Goal: Transaction & Acquisition: Obtain resource

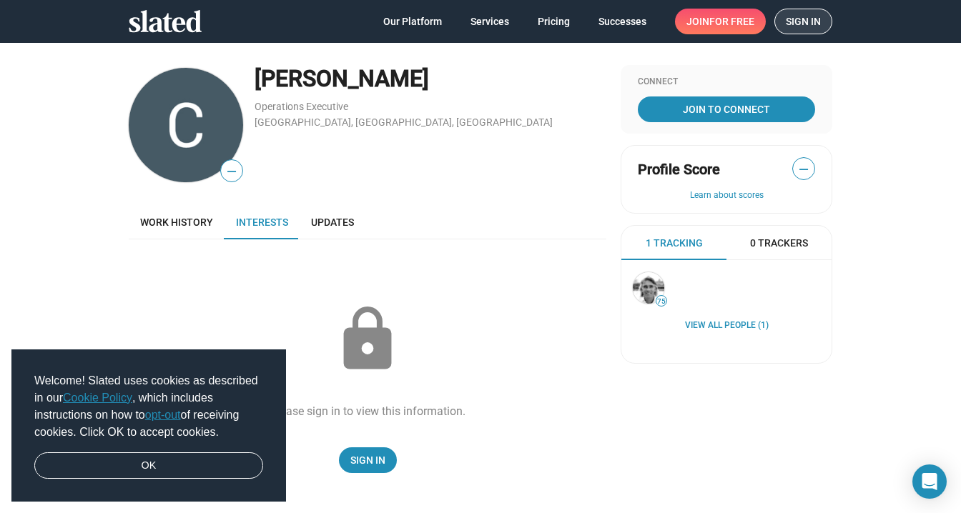
click at [818, 17] on span "Sign in" at bounding box center [803, 21] width 35 height 24
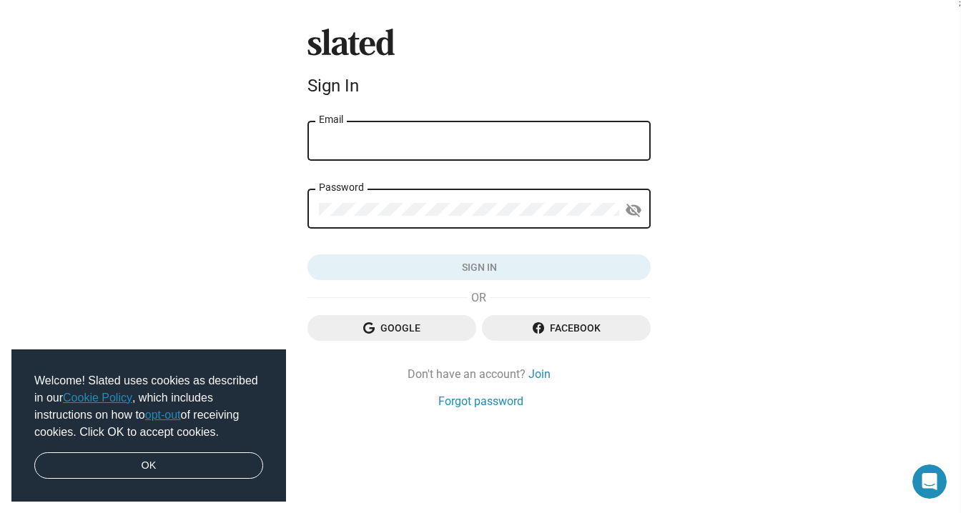
click at [506, 144] on input "Email" at bounding box center [479, 141] width 320 height 13
type input "[EMAIL_ADDRESS][DOMAIN_NAME]"
click at [515, 201] on div "Password" at bounding box center [470, 208] width 300 height 42
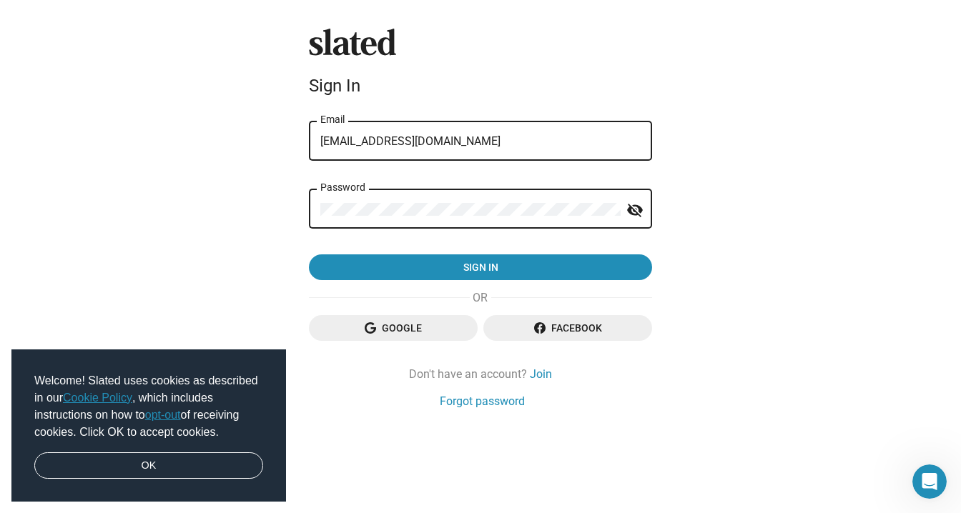
click at [309, 201] on button "Sign in" at bounding box center [480, 268] width 343 height 26
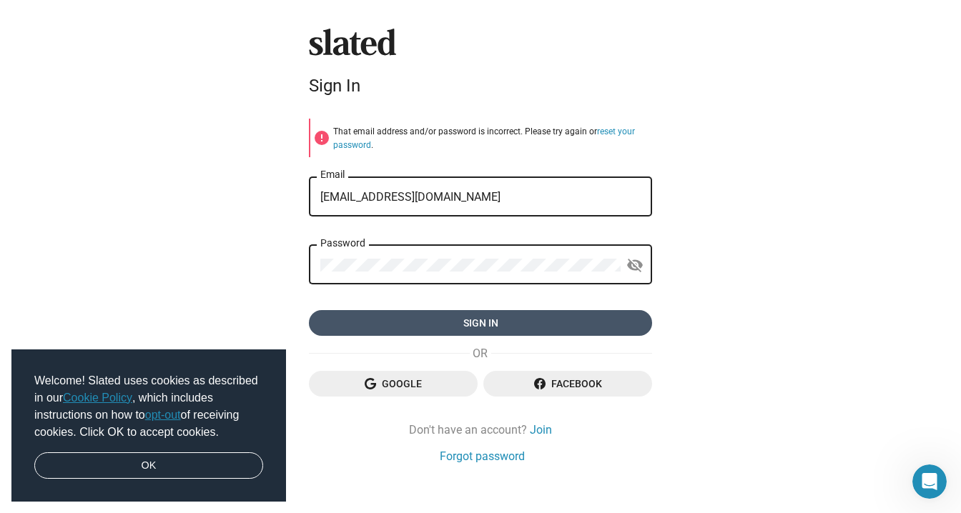
click at [543, 201] on span "Sign in" at bounding box center [480, 323] width 320 height 26
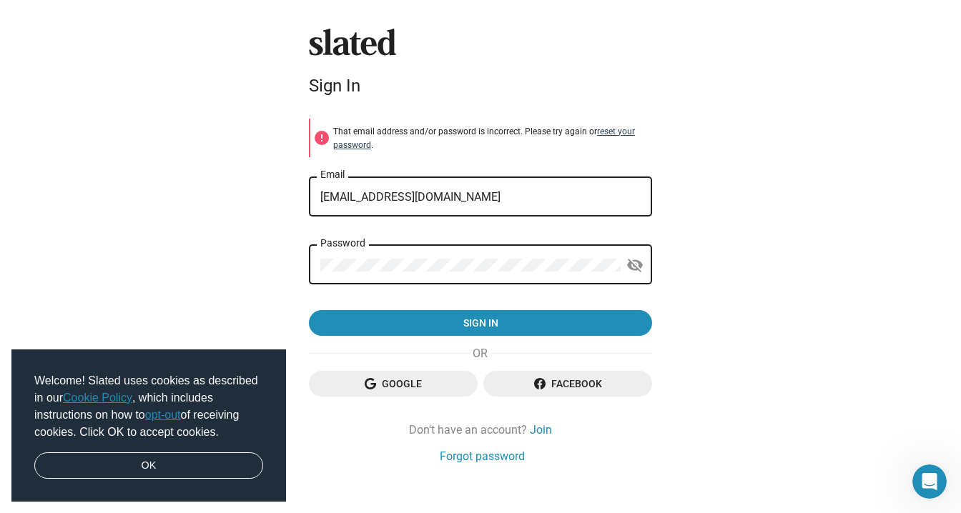
click at [616, 129] on link "reset your password" at bounding box center [484, 139] width 302 height 24
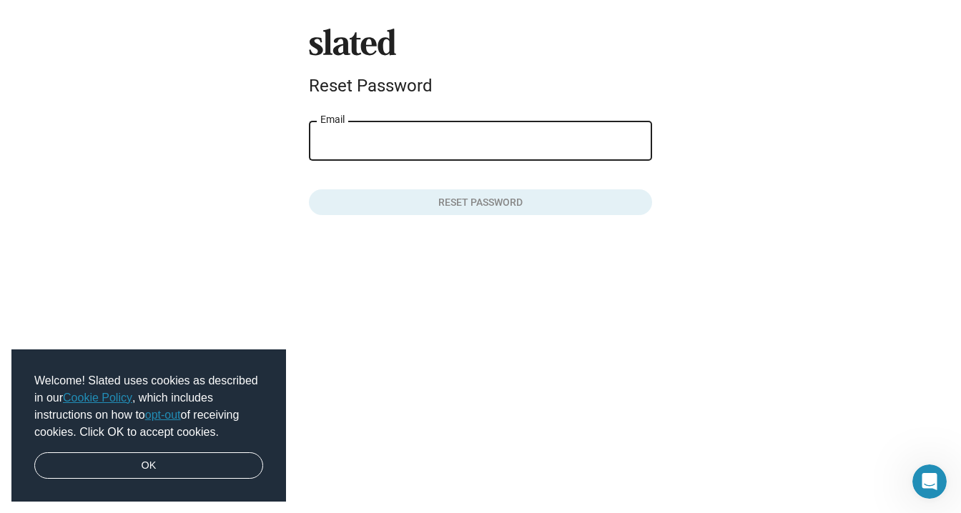
click at [541, 147] on input "Email" at bounding box center [480, 141] width 320 height 13
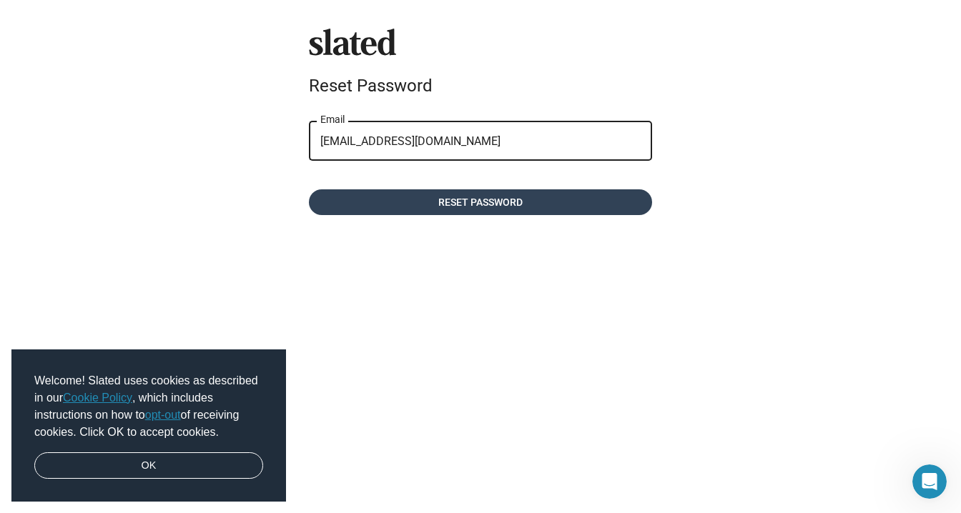
type input "[EMAIL_ADDRESS][DOMAIN_NAME]"
click at [559, 200] on span "Reset password" at bounding box center [480, 203] width 320 height 26
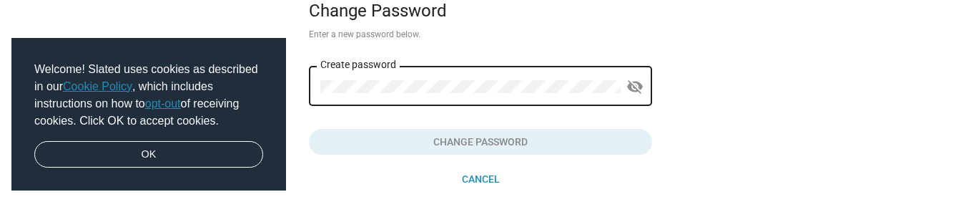
scroll to position [79, 0]
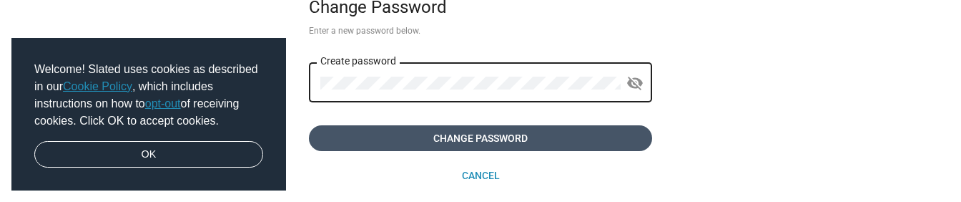
click at [557, 137] on span "Change Password" at bounding box center [480, 138] width 320 height 26
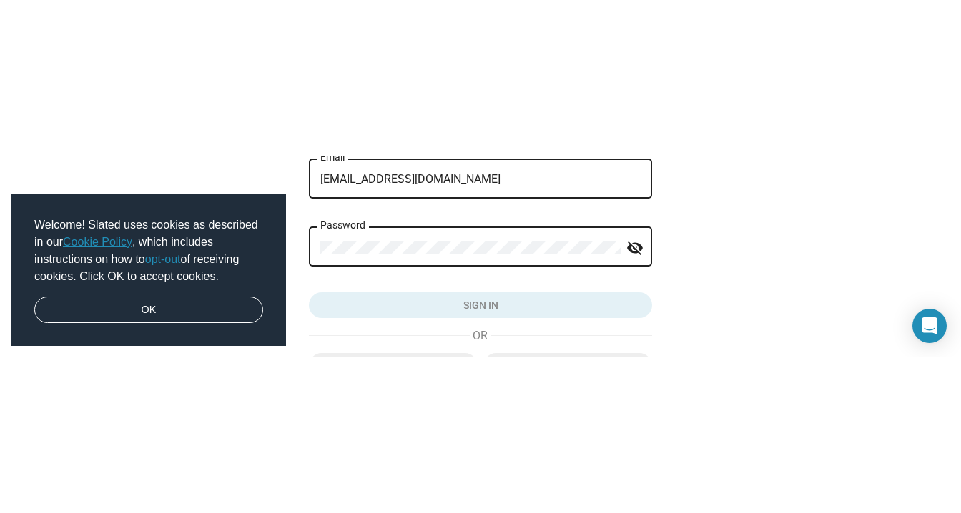
scroll to position [82, 0]
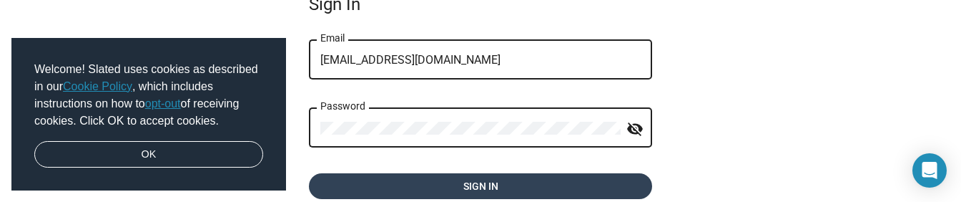
click at [590, 184] on span "Sign in" at bounding box center [480, 186] width 320 height 26
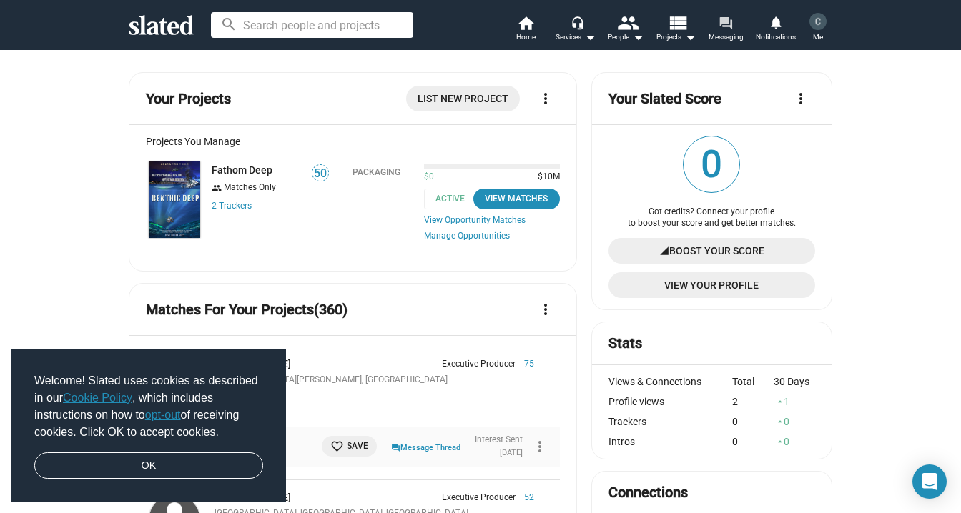
click at [732, 29] on mat-icon "forum" at bounding box center [726, 23] width 14 height 14
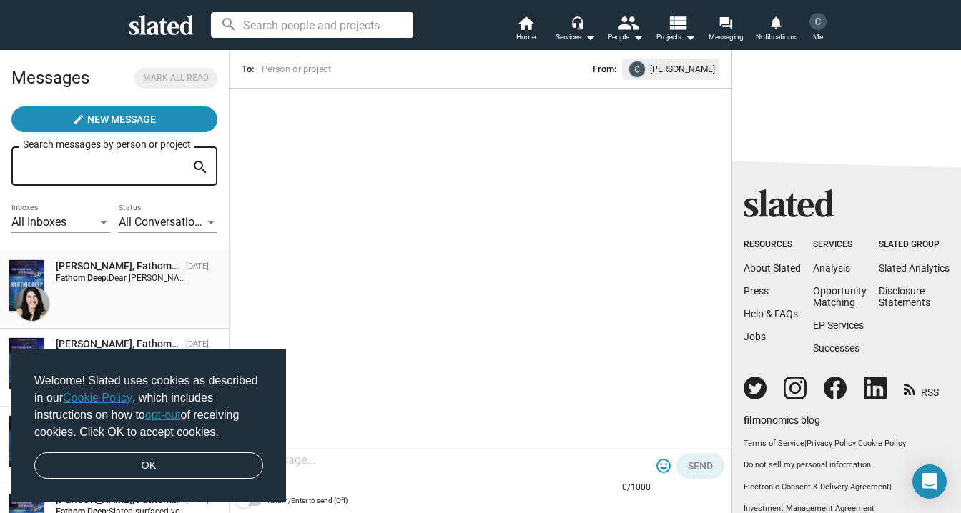
click at [167, 201] on span "Dear Chris, apologies but i'm not taking any new projects on. Generally we only…" at bounding box center [465, 278] width 712 height 10
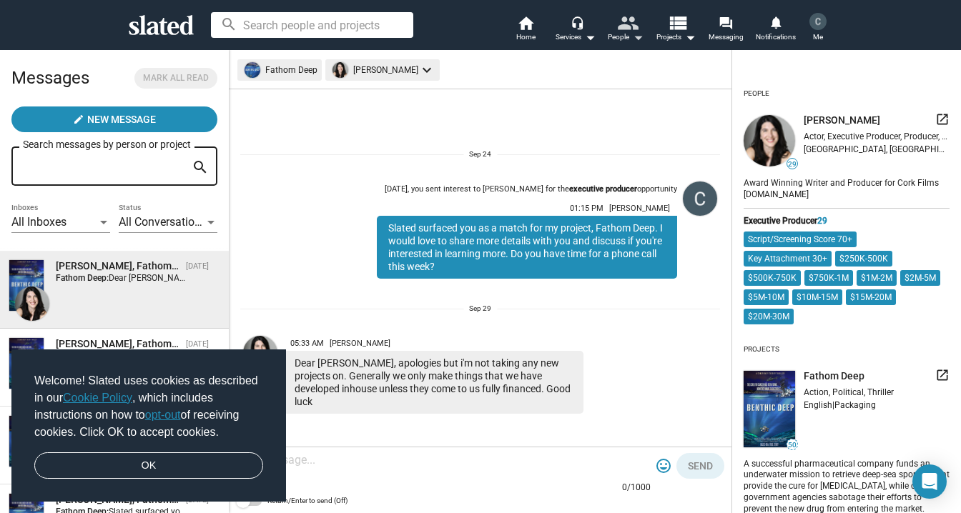
click at [636, 31] on mat-icon "people" at bounding box center [627, 22] width 21 height 21
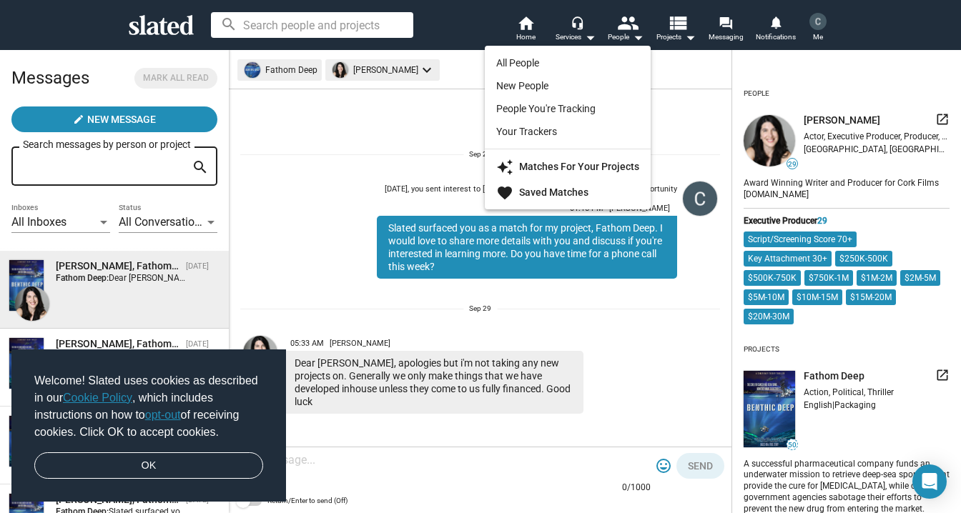
click at [526, 29] on div at bounding box center [480, 256] width 961 height 513
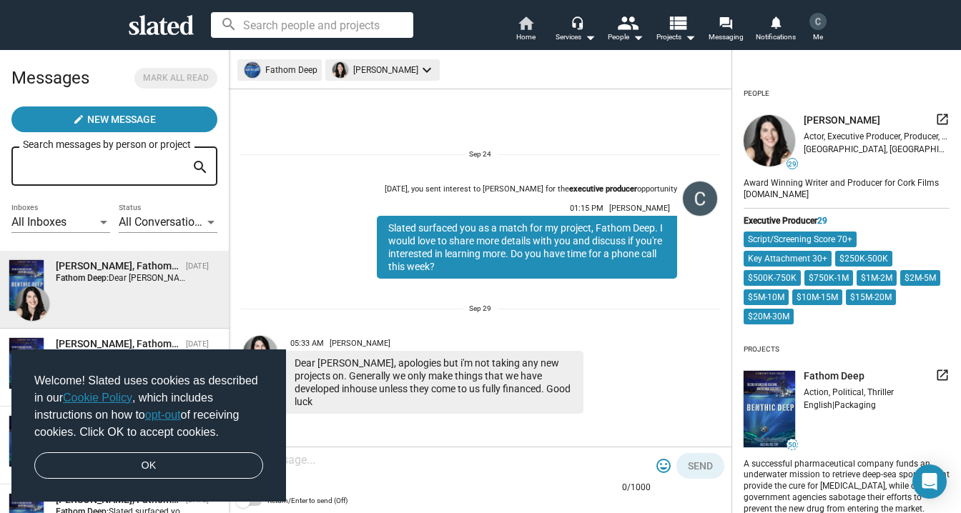
click at [526, 29] on span "Home" at bounding box center [525, 37] width 19 height 17
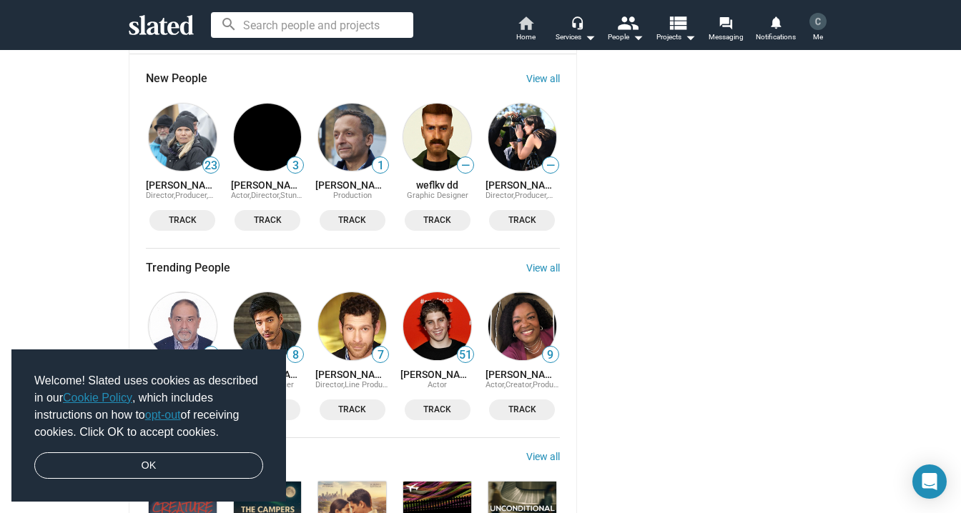
scroll to position [1302, 0]
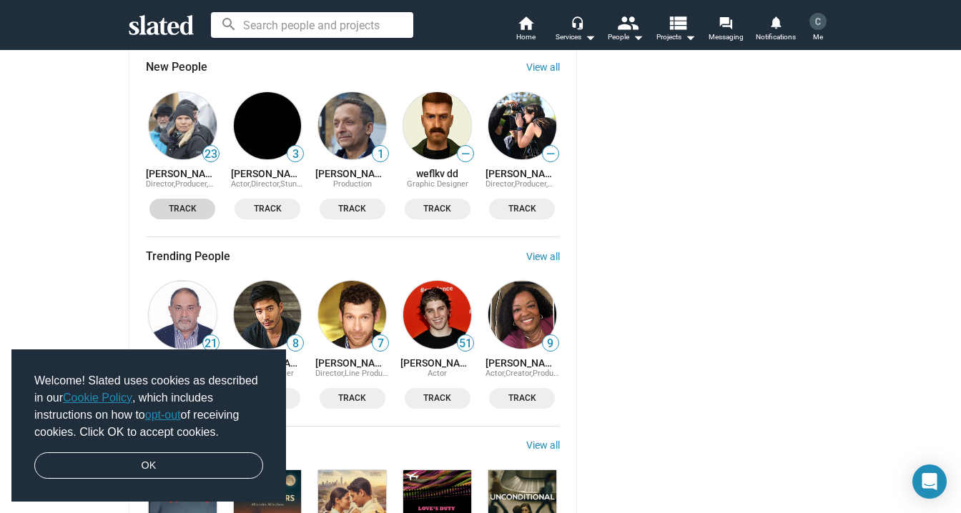
click at [195, 201] on span "Track" at bounding box center [182, 209] width 49 height 15
click at [184, 134] on img at bounding box center [183, 126] width 68 height 68
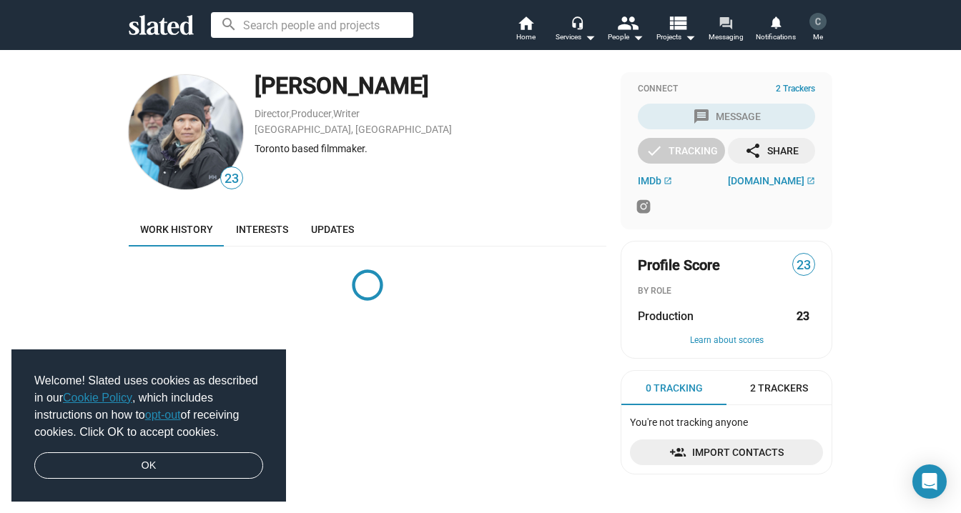
click at [726, 29] on mat-icon "forum" at bounding box center [726, 23] width 14 height 14
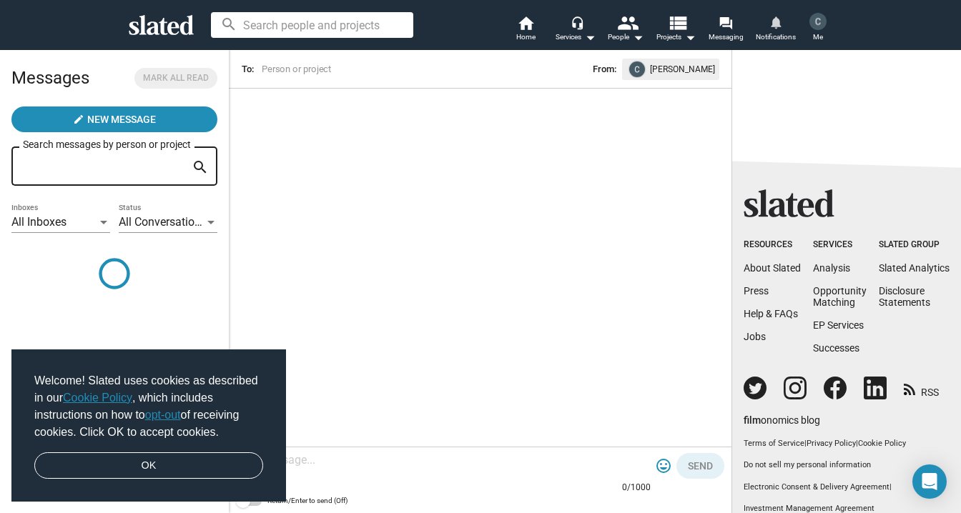
click at [775, 32] on span "Notifications" at bounding box center [776, 37] width 40 height 17
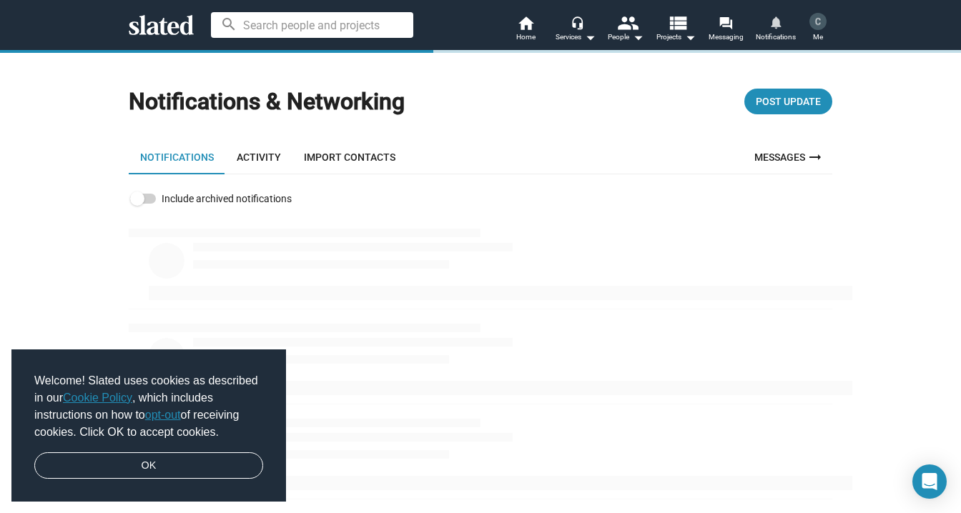
click at [779, 29] on mat-icon "notifications" at bounding box center [776, 22] width 14 height 14
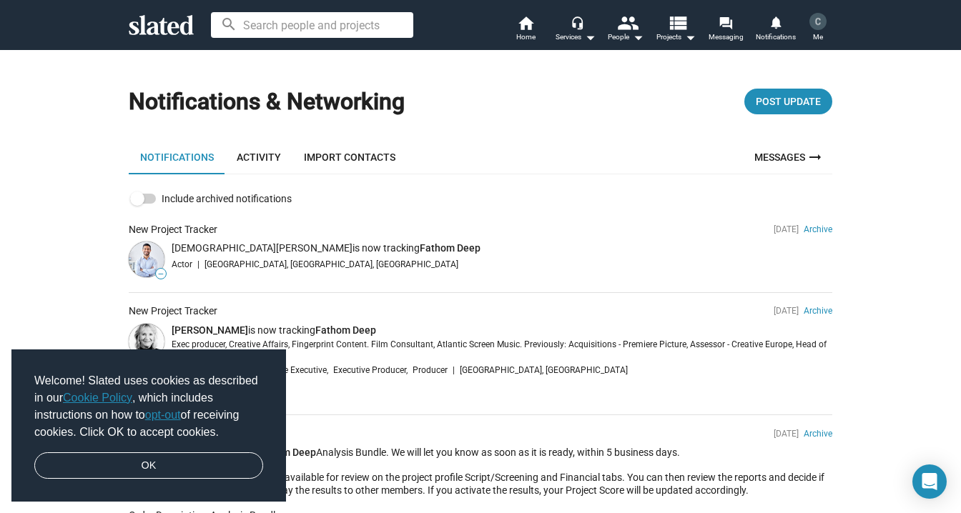
click at [272, 154] on link "Activity" at bounding box center [258, 157] width 67 height 34
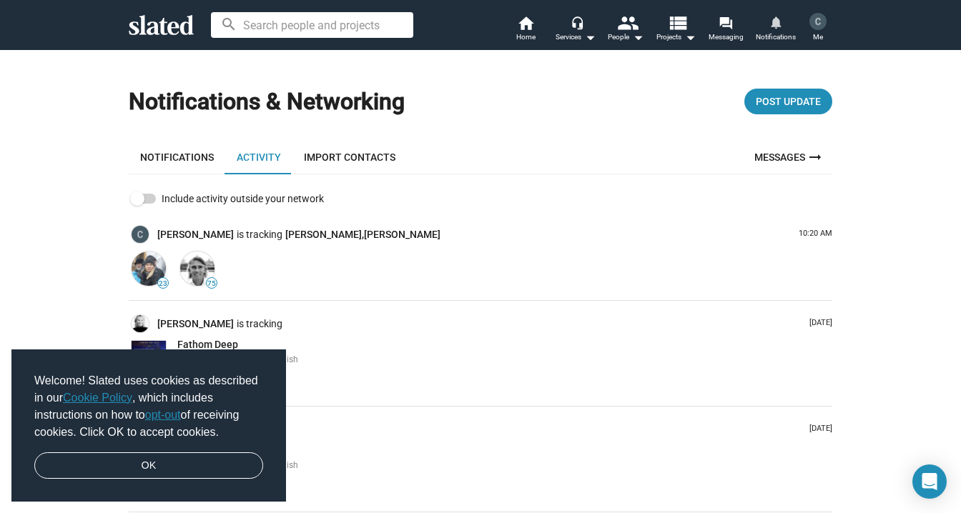
click at [781, 32] on span "Notifications" at bounding box center [776, 37] width 40 height 17
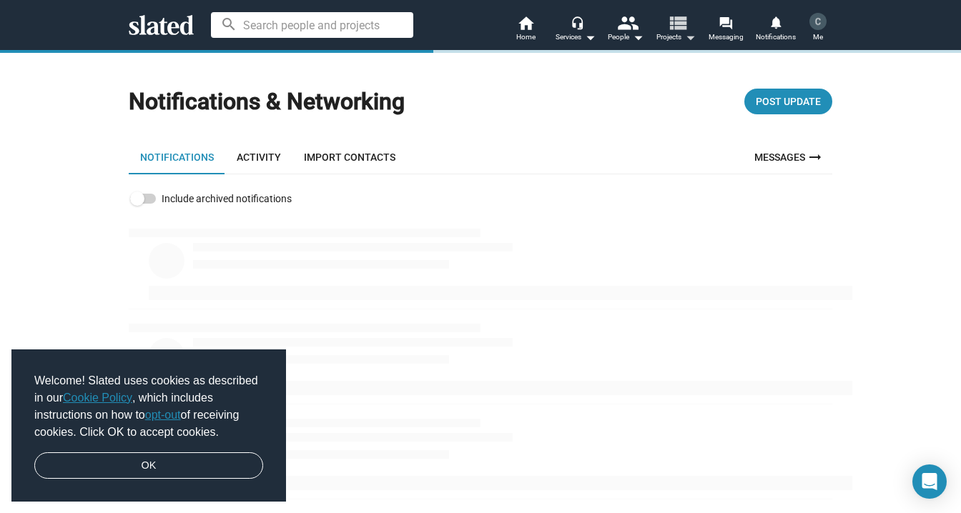
click at [685, 37] on mat-icon "arrow_drop_down" at bounding box center [690, 37] width 17 height 17
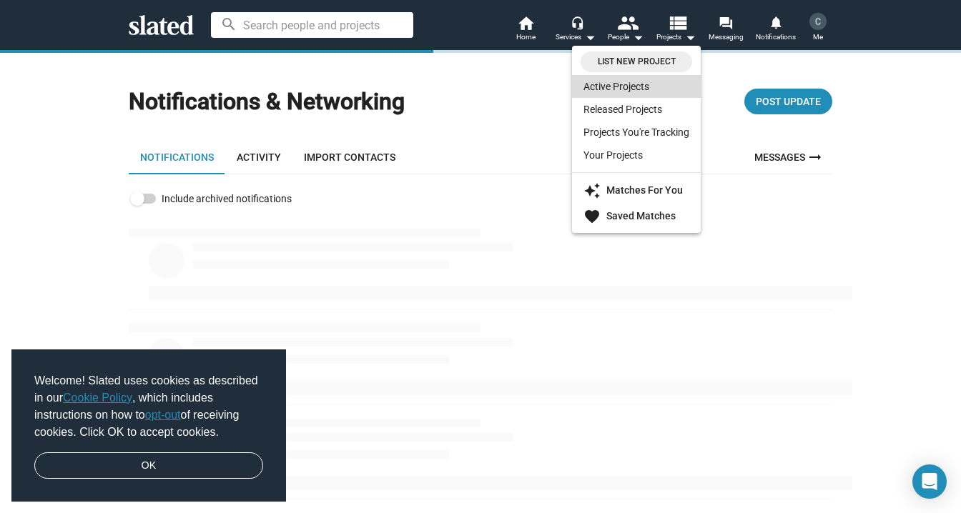
click at [647, 89] on link "Active Projects" at bounding box center [636, 86] width 129 height 23
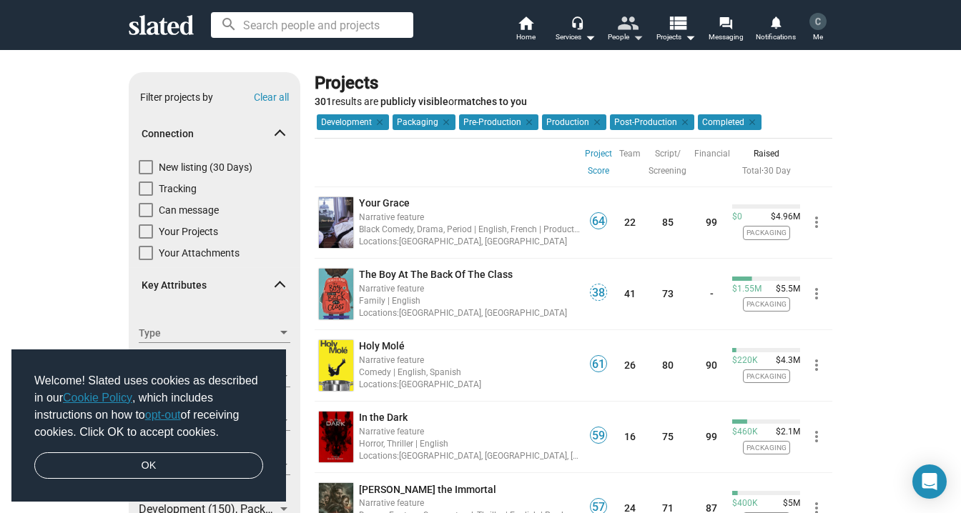
click at [636, 35] on mat-icon "arrow_drop_down" at bounding box center [637, 37] width 17 height 17
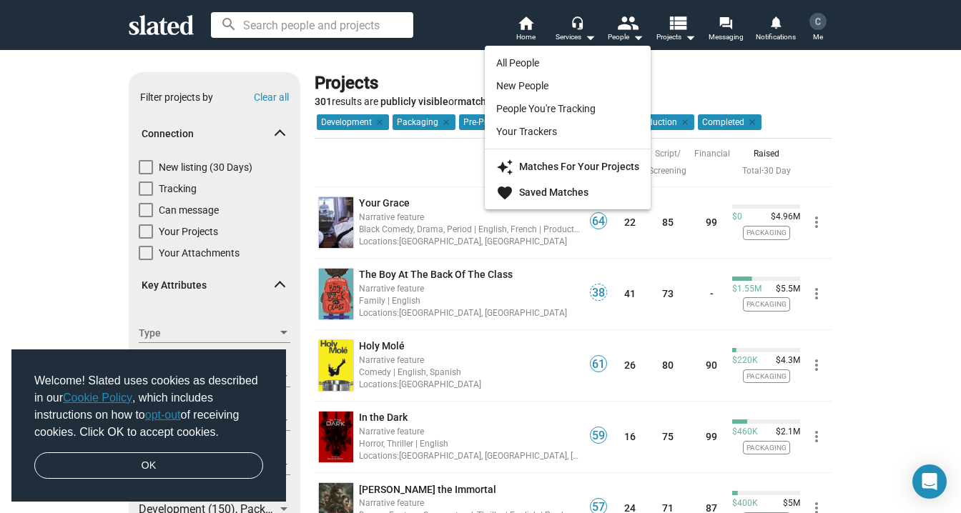
click at [581, 38] on div at bounding box center [480, 256] width 961 height 513
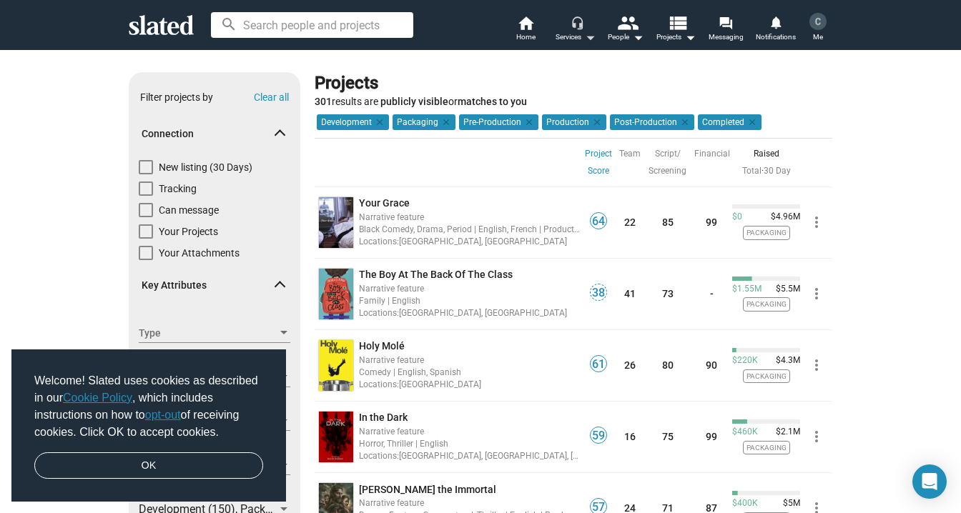
click at [581, 38] on div "Services arrow_drop_down" at bounding box center [576, 37] width 40 height 17
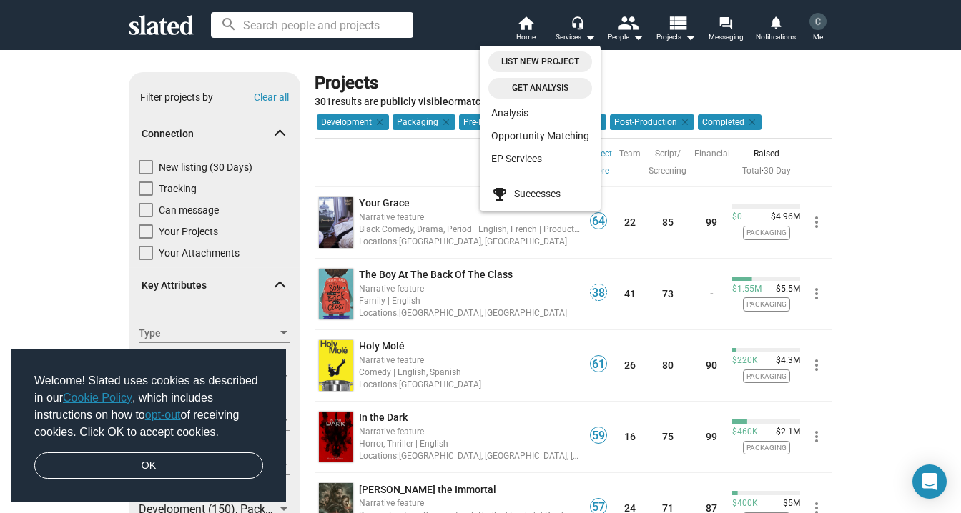
click at [522, 34] on div at bounding box center [480, 256] width 961 height 513
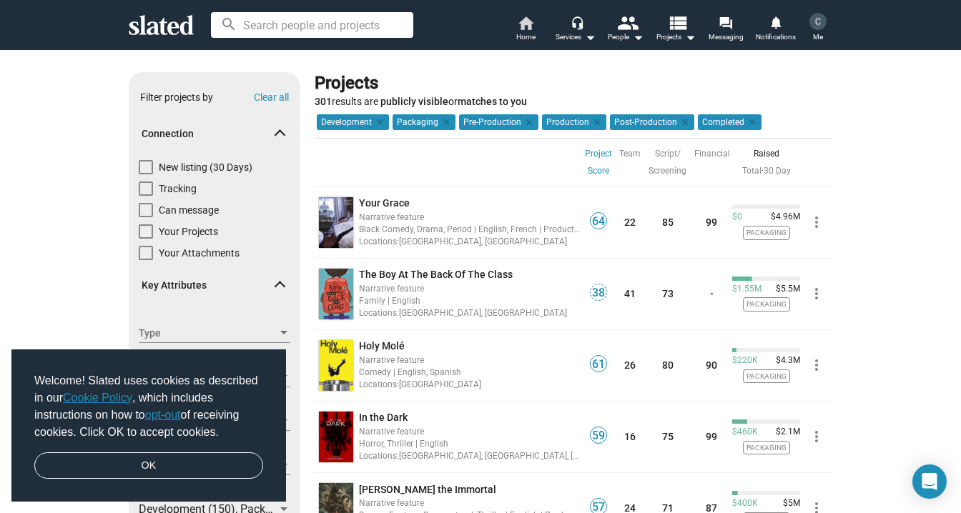
click at [523, 32] on span "Home" at bounding box center [525, 37] width 19 height 17
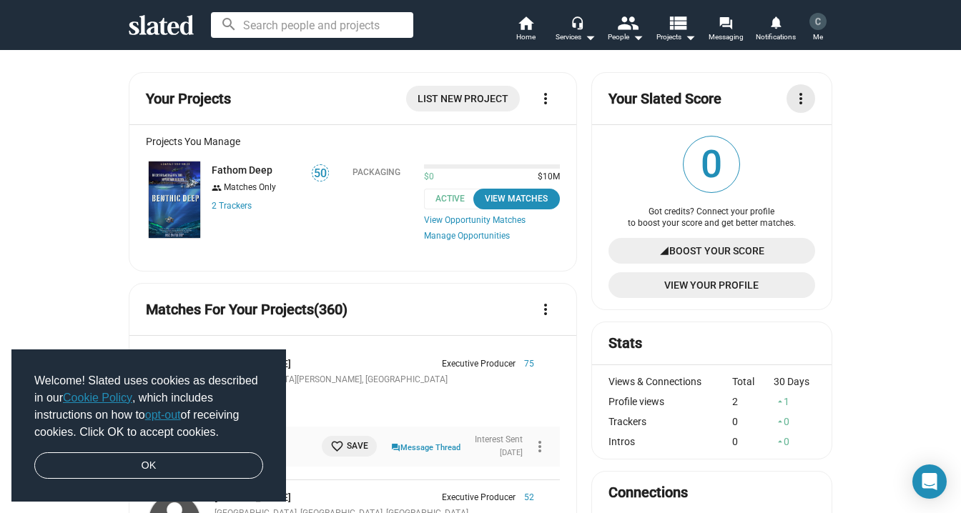
click at [799, 97] on mat-icon "more_vert" at bounding box center [800, 98] width 17 height 17
click at [861, 129] on div at bounding box center [480, 256] width 961 height 513
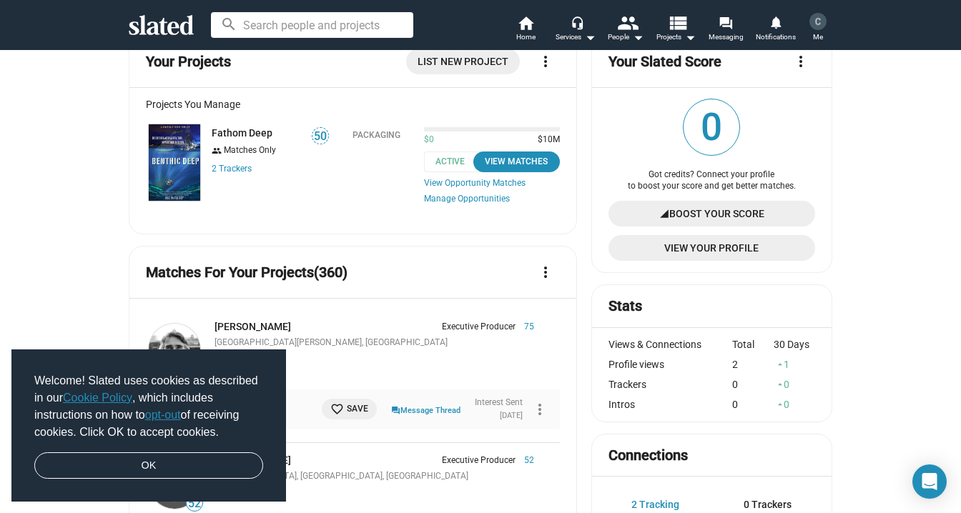
scroll to position [39, 0]
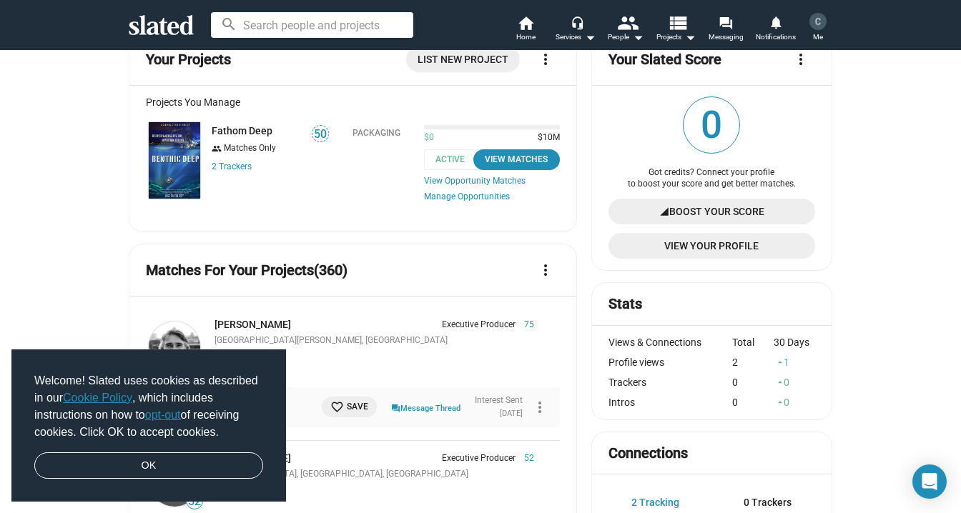
click at [183, 165] on img at bounding box center [174, 160] width 51 height 77
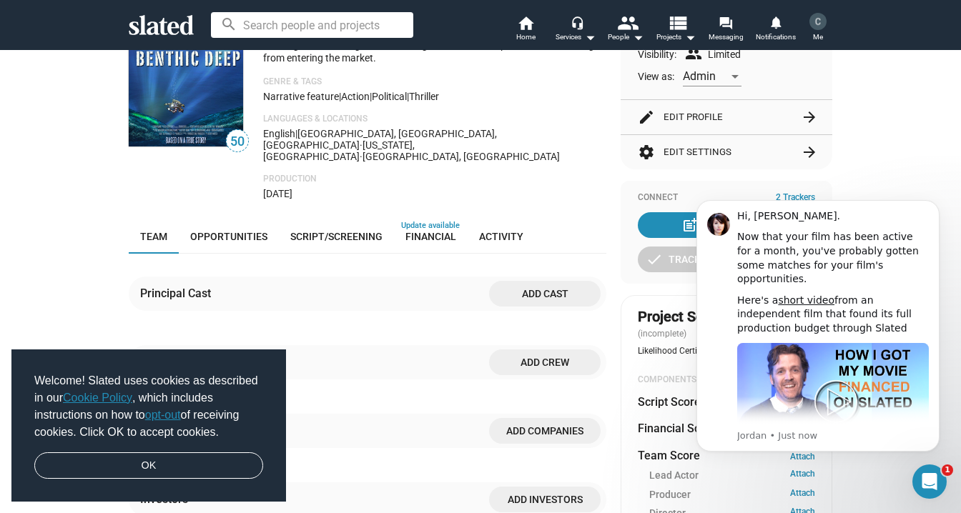
scroll to position [97, 0]
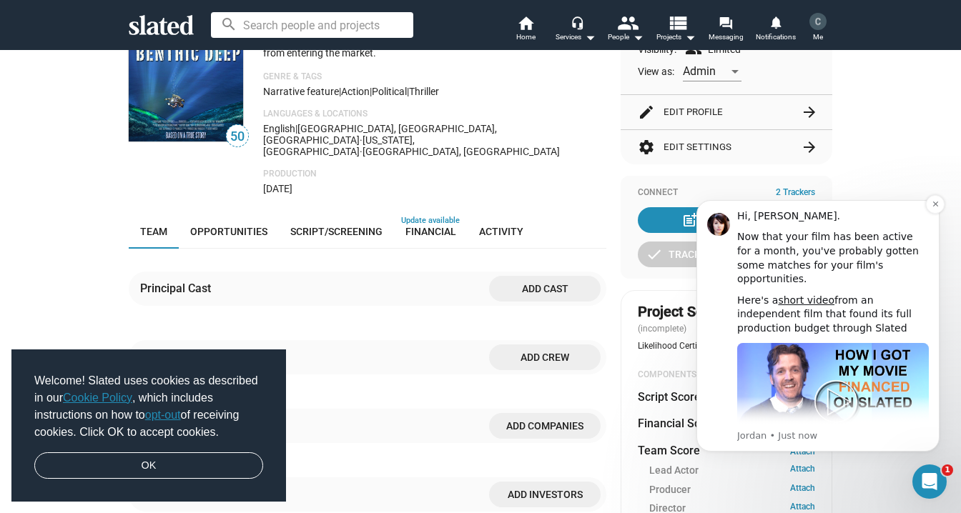
click at [841, 201] on img "Message content" at bounding box center [833, 392] width 192 height 99
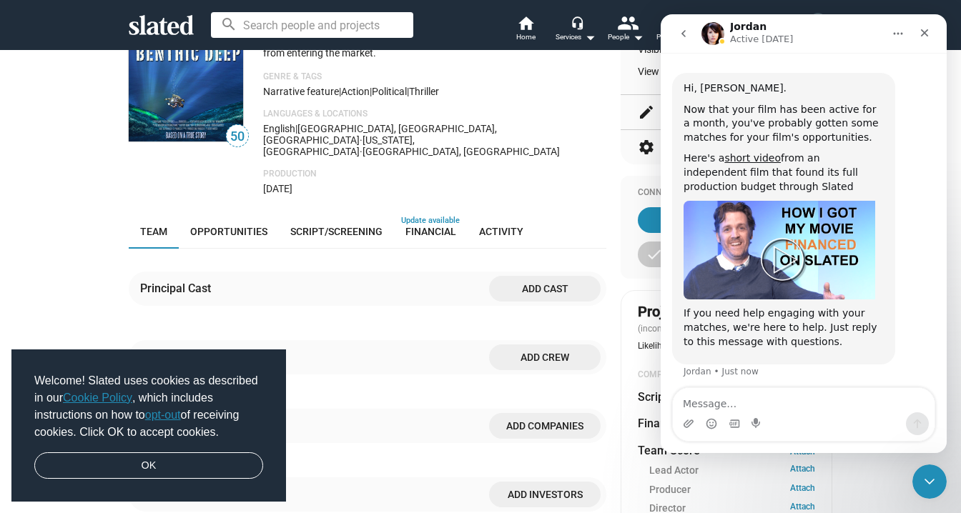
scroll to position [60, 0]
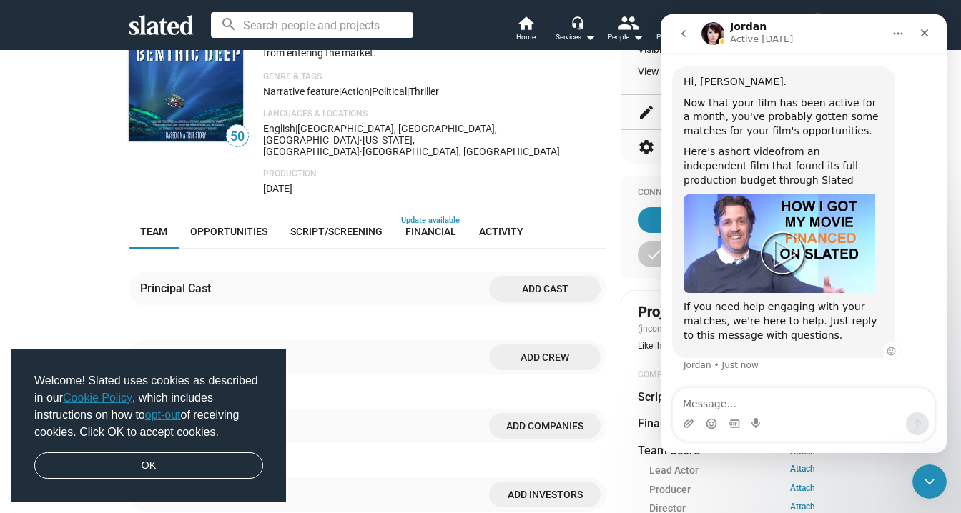
click at [787, 201] on img "Jordan says…" at bounding box center [780, 244] width 192 height 99
click at [930, 29] on icon "Close" at bounding box center [924, 32] width 11 height 11
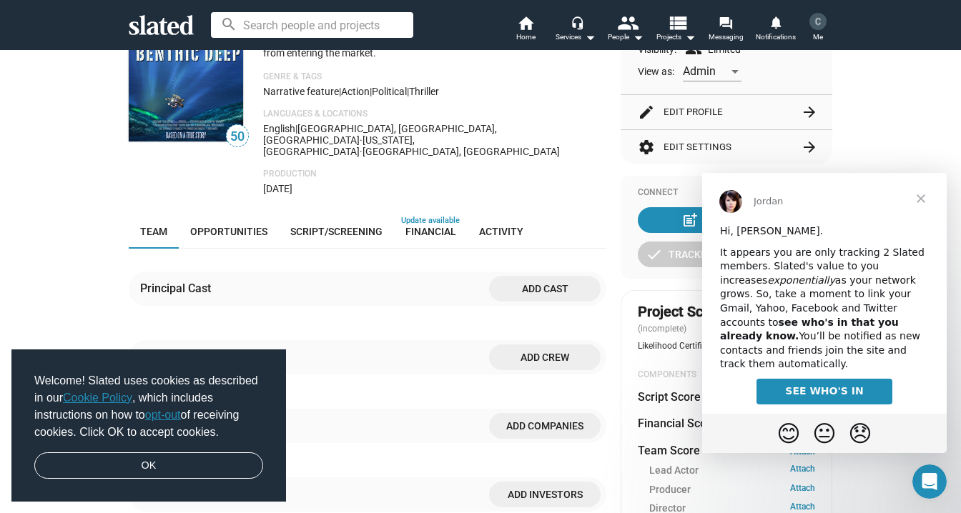
click at [920, 200] on span "Close" at bounding box center [920, 198] width 51 height 51
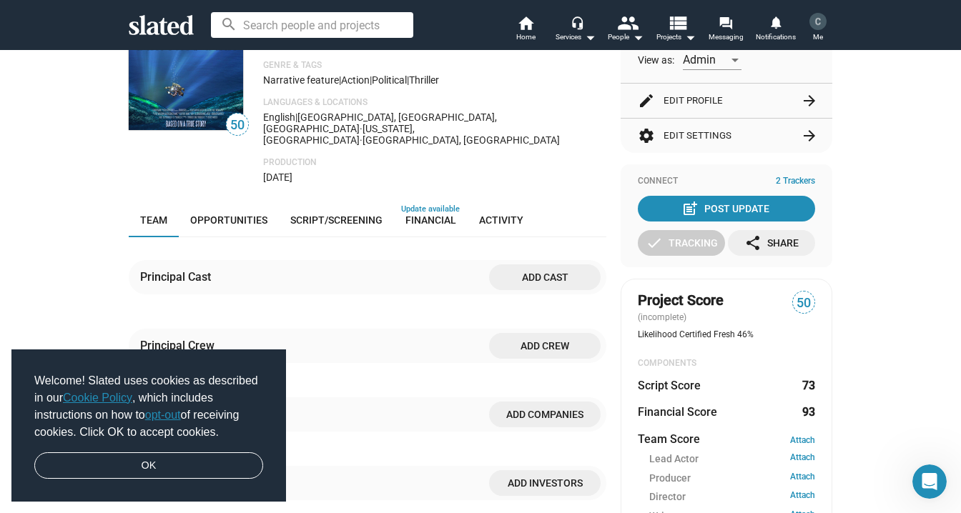
scroll to position [112, 0]
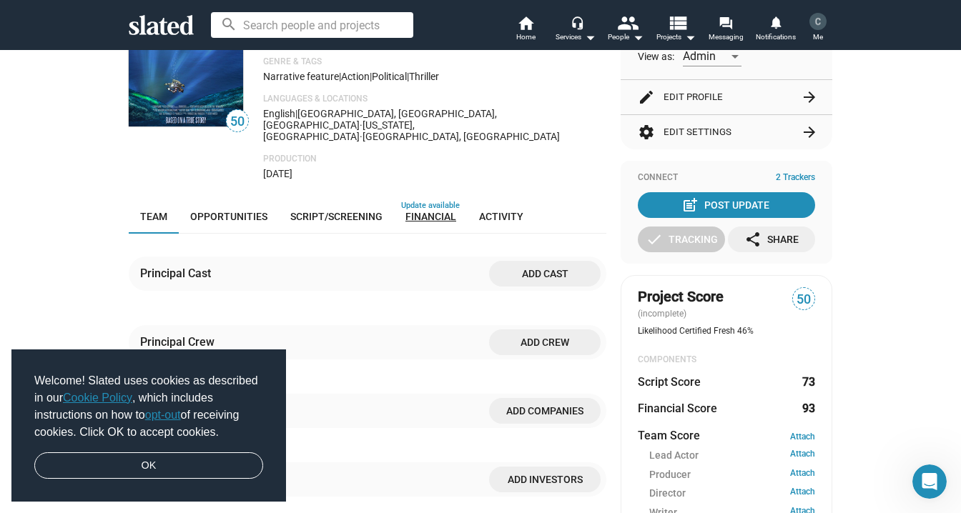
click at [438, 201] on span "Financial" at bounding box center [430, 216] width 51 height 11
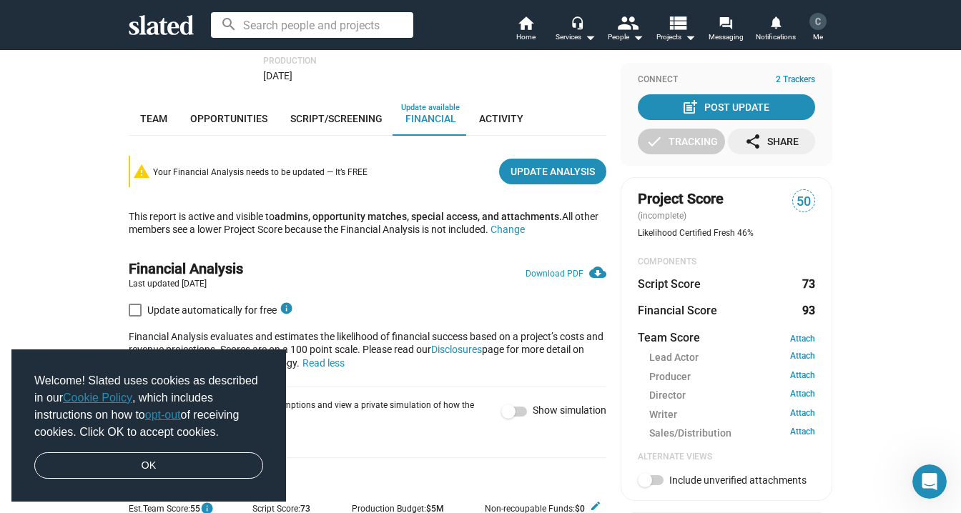
scroll to position [195, 0]
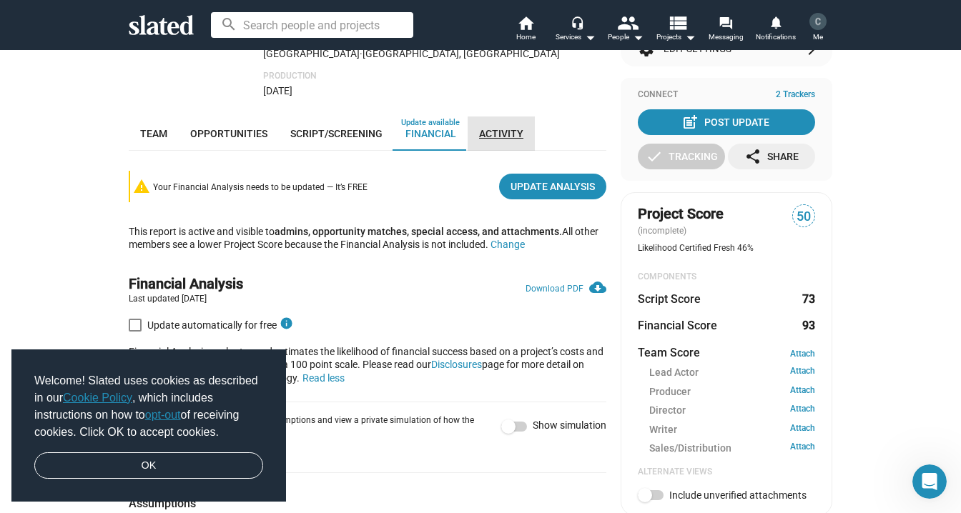
click at [504, 128] on span "Activity" at bounding box center [501, 133] width 44 height 11
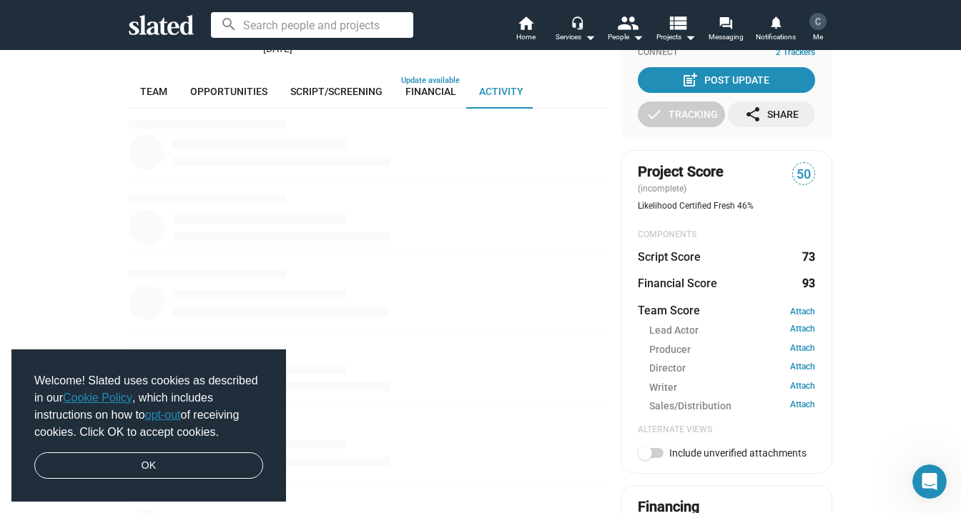
scroll to position [240, 0]
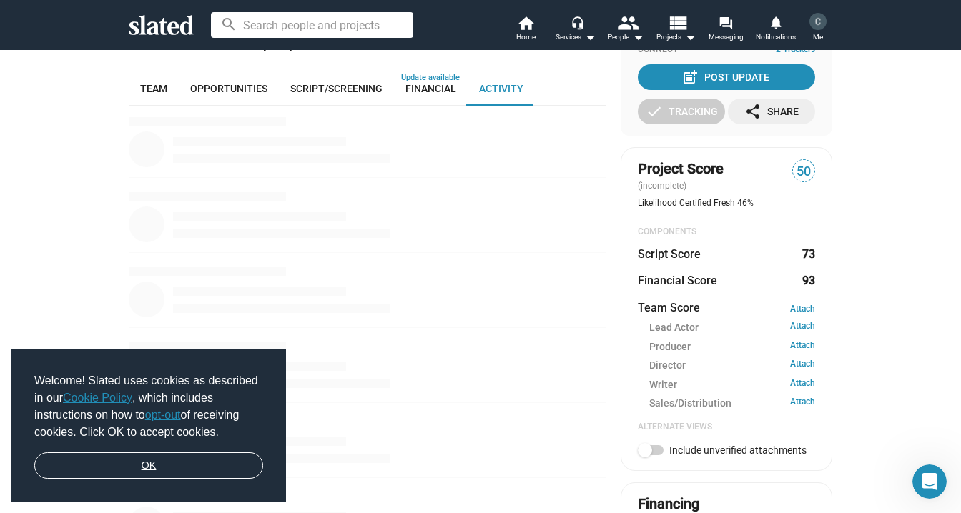
click at [181, 201] on link "OK" at bounding box center [148, 466] width 229 height 27
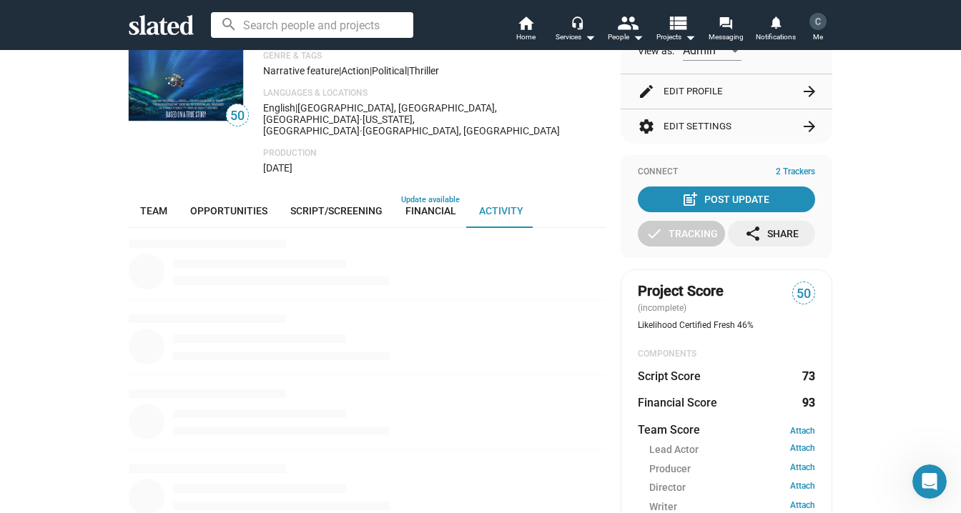
scroll to position [127, 0]
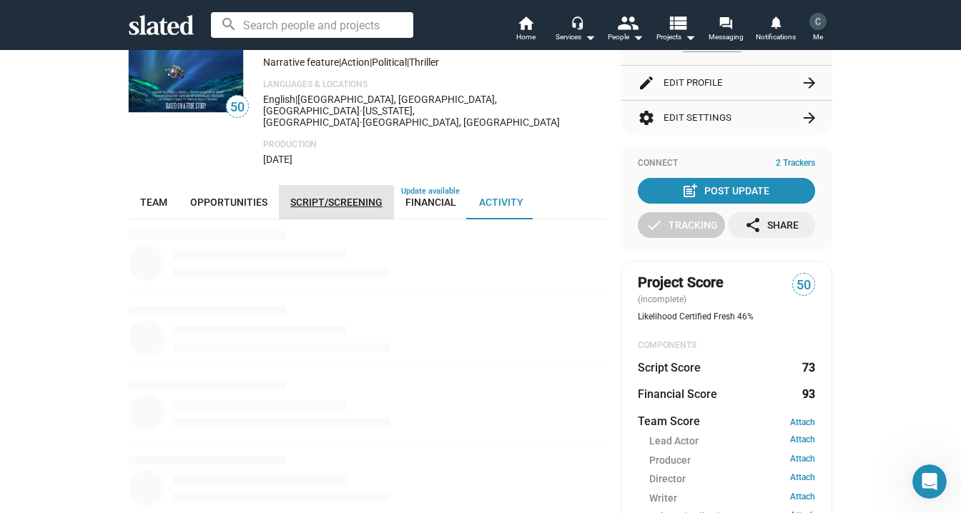
click at [324, 197] on span "Script/Screening" at bounding box center [336, 202] width 92 height 11
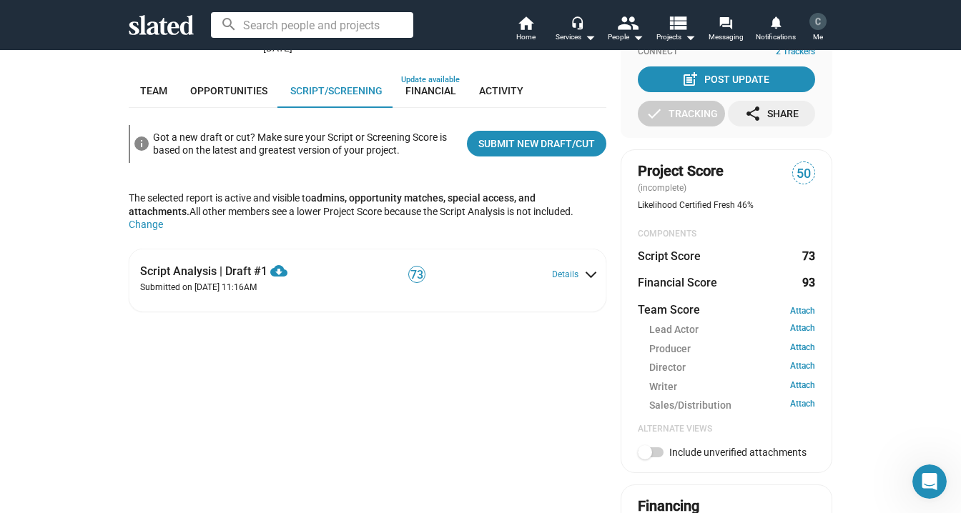
scroll to position [240, 0]
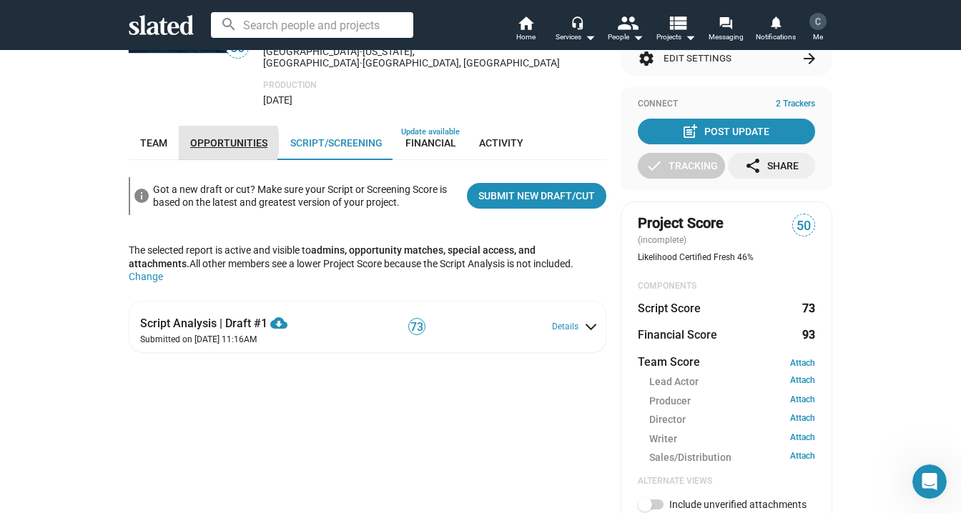
click at [215, 137] on span "Opportunities" at bounding box center [228, 142] width 77 height 11
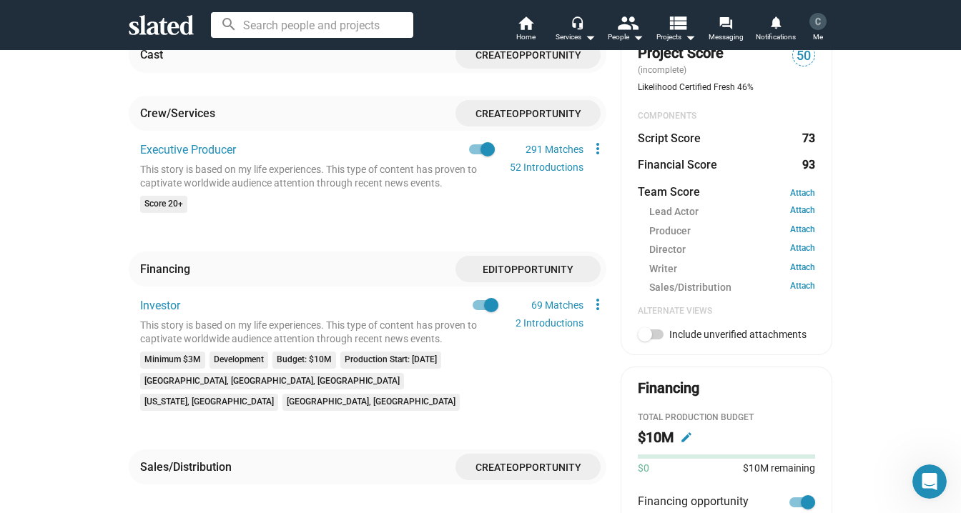
scroll to position [360, 0]
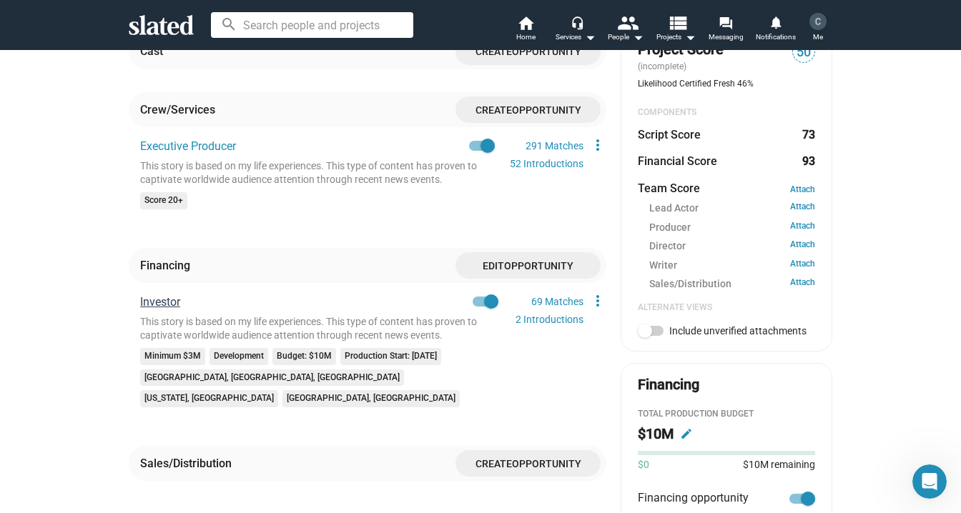
click at [168, 201] on span "Investor" at bounding box center [160, 302] width 40 height 14
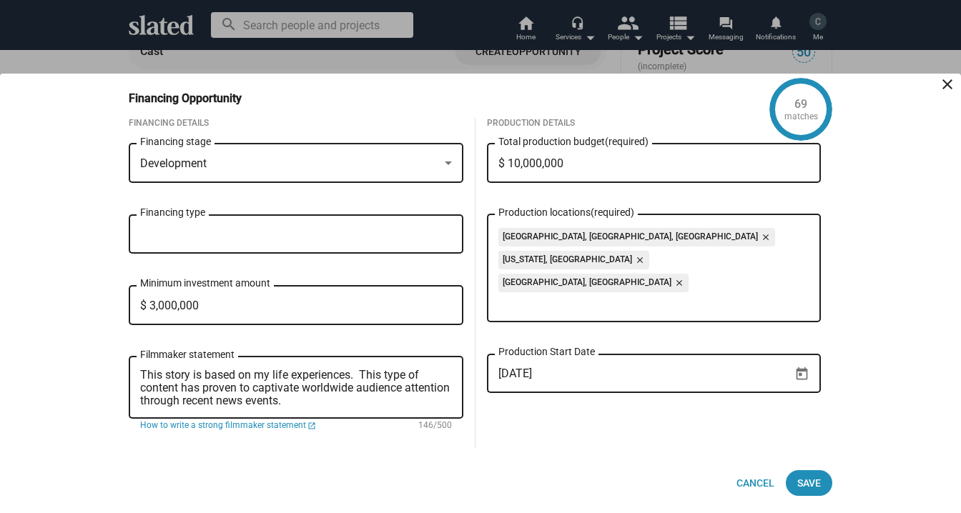
click at [519, 162] on input "$ 10,000,000" at bounding box center [654, 163] width 312 height 13
drag, startPoint x: 529, startPoint y: 161, endPoint x: 506, endPoint y: 162, distance: 22.9
click at [506, 162] on input "$ 10,000,000" at bounding box center [654, 163] width 312 height 13
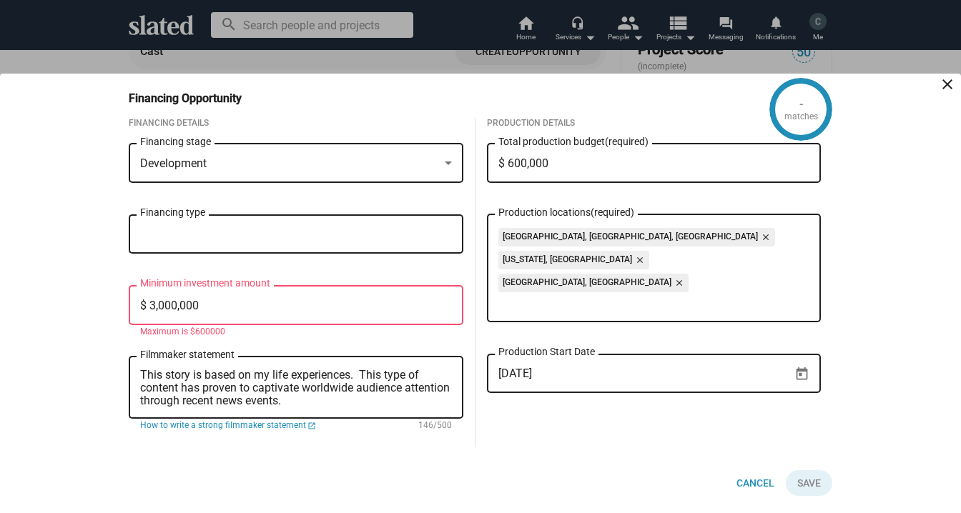
type input "$ 6,500,000"
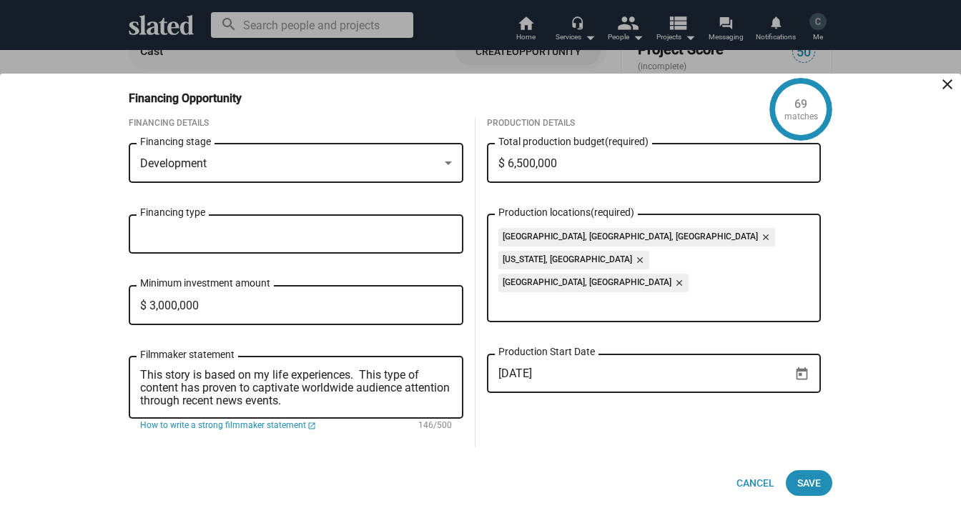
click at [154, 201] on input "$ 3,000,000" at bounding box center [296, 306] width 312 height 13
type input "$ 1,000,000"
click at [553, 201] on div "Production Details $ 6,500,000 Total production budget (required) Albuquerque, …" at bounding box center [655, 283] width 358 height 330
click at [820, 201] on span "Save" at bounding box center [809, 484] width 24 height 26
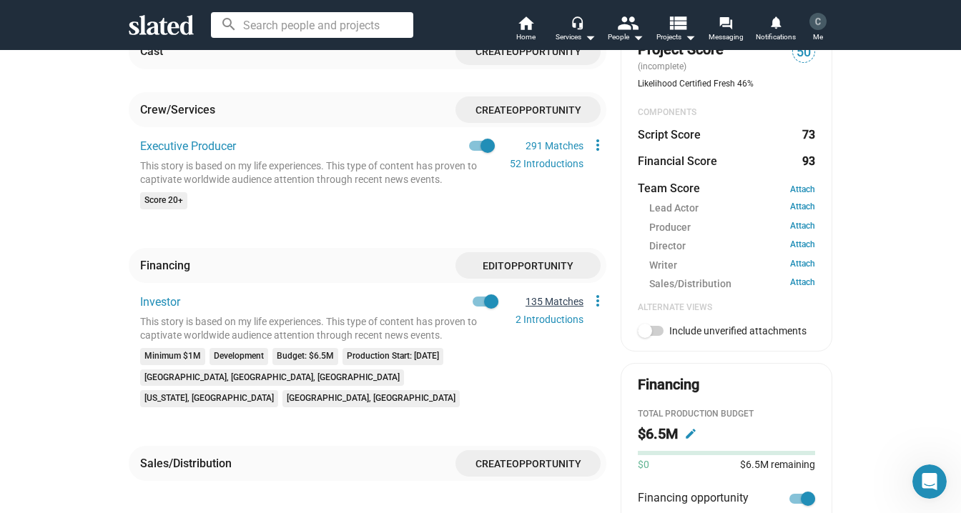
click at [560, 201] on link "135 Matches" at bounding box center [555, 301] width 58 height 11
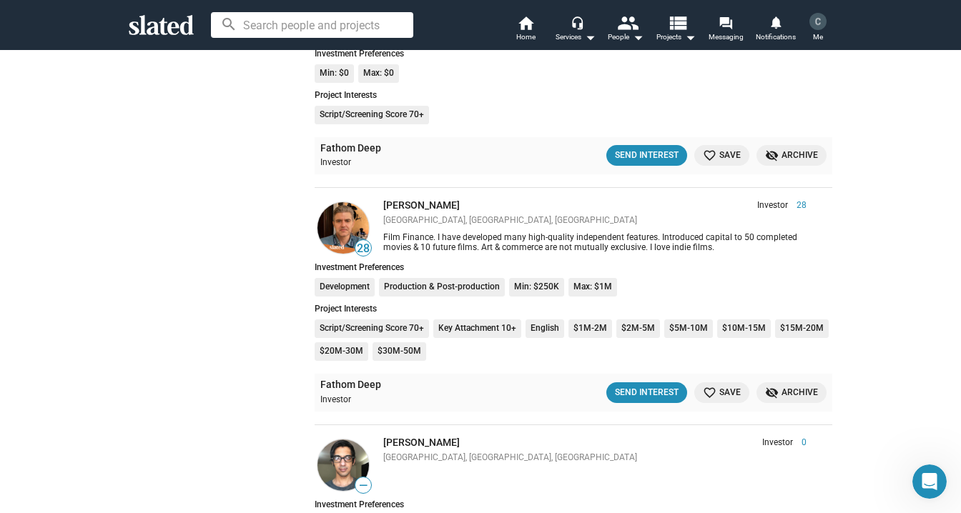
scroll to position [1269, 0]
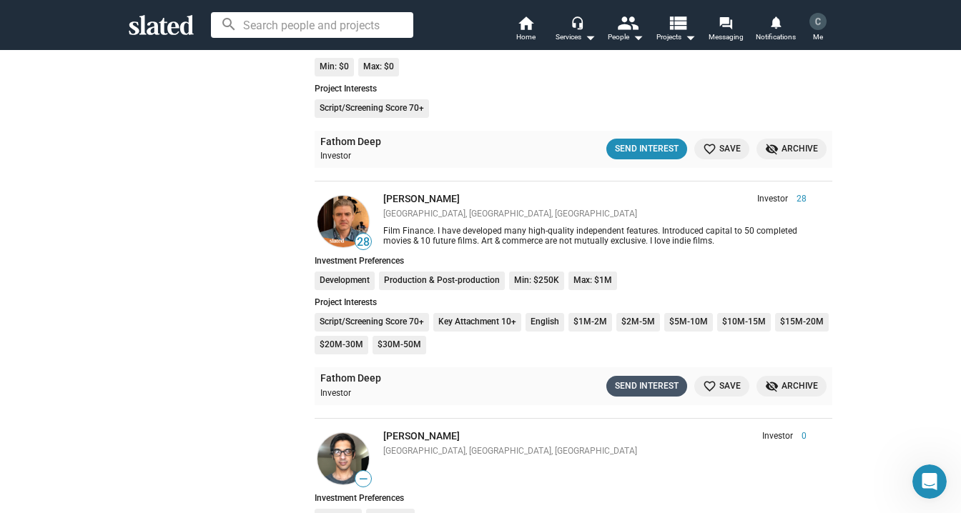
click at [656, 201] on div "Send Interest" at bounding box center [647, 386] width 64 height 15
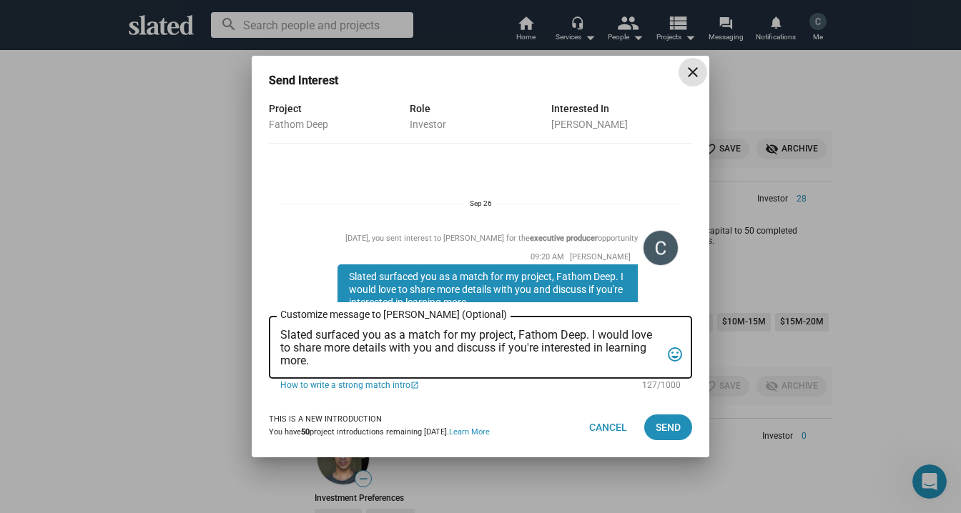
scroll to position [62, 0]
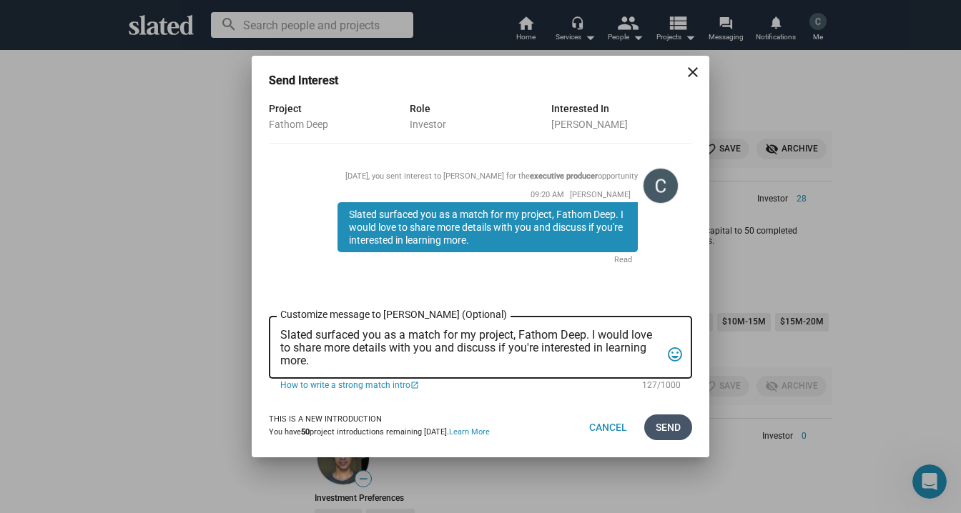
click at [672, 201] on span "Send" at bounding box center [668, 428] width 25 height 26
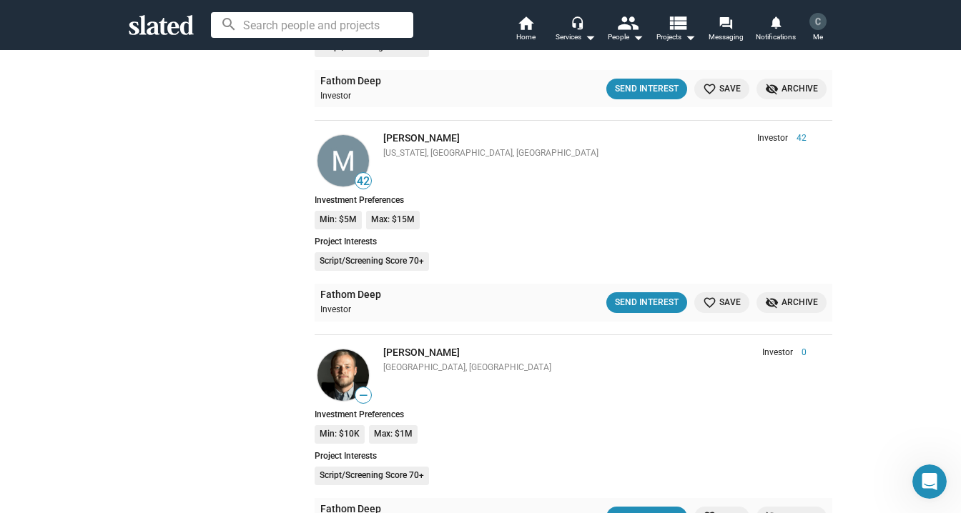
scroll to position [2217, 0]
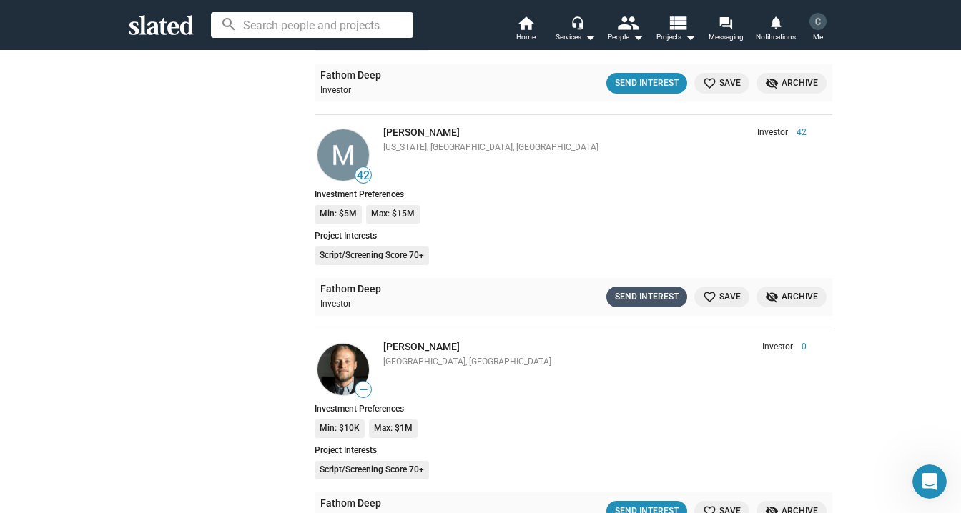
click at [656, 201] on div "Send Interest" at bounding box center [647, 297] width 64 height 15
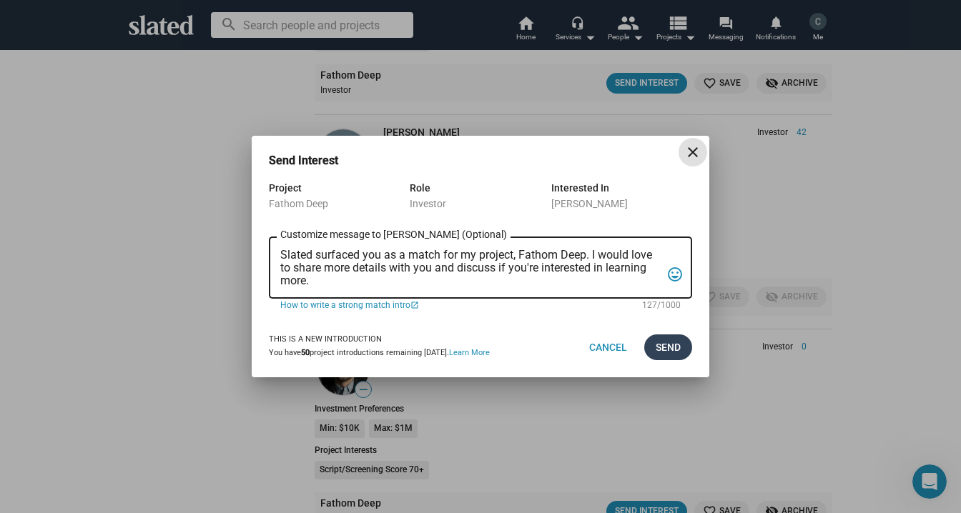
click at [670, 201] on span "Send" at bounding box center [668, 348] width 25 height 26
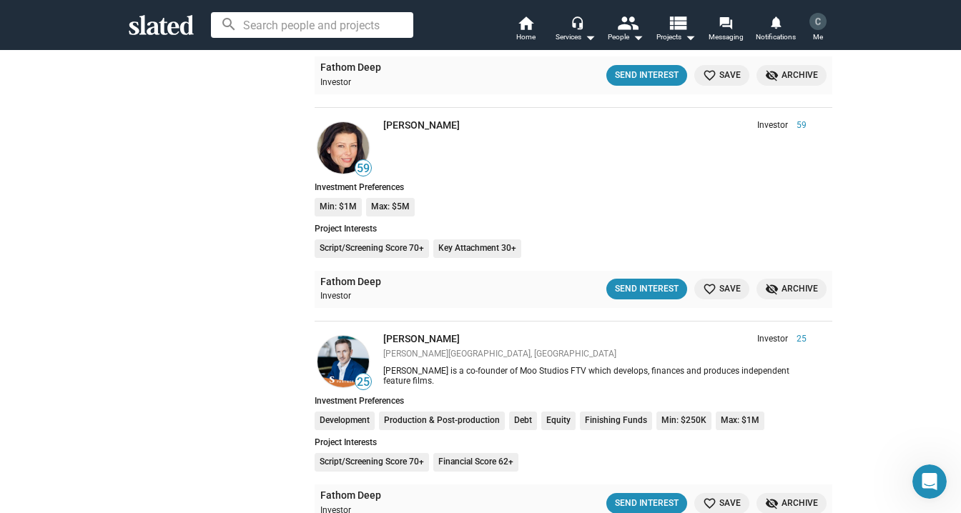
scroll to position [3513, 0]
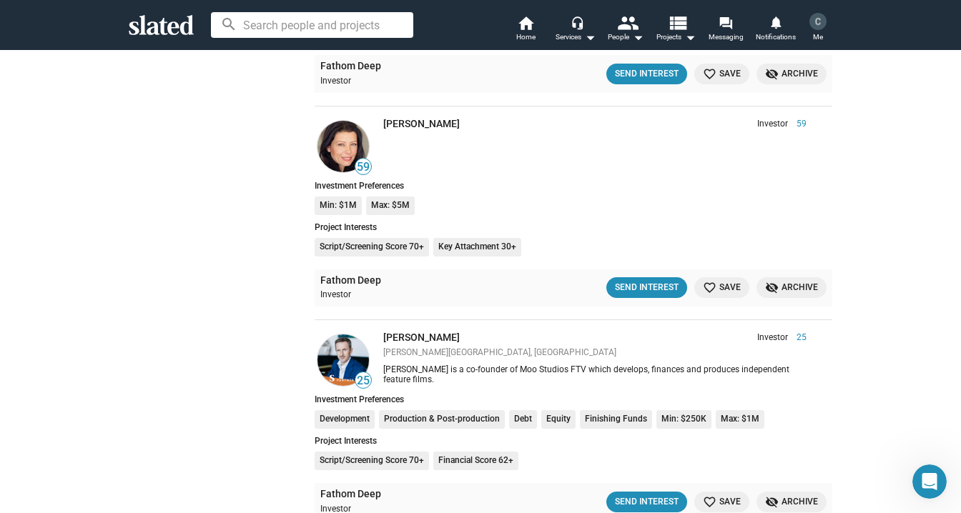
click at [342, 151] on img at bounding box center [343, 146] width 51 height 51
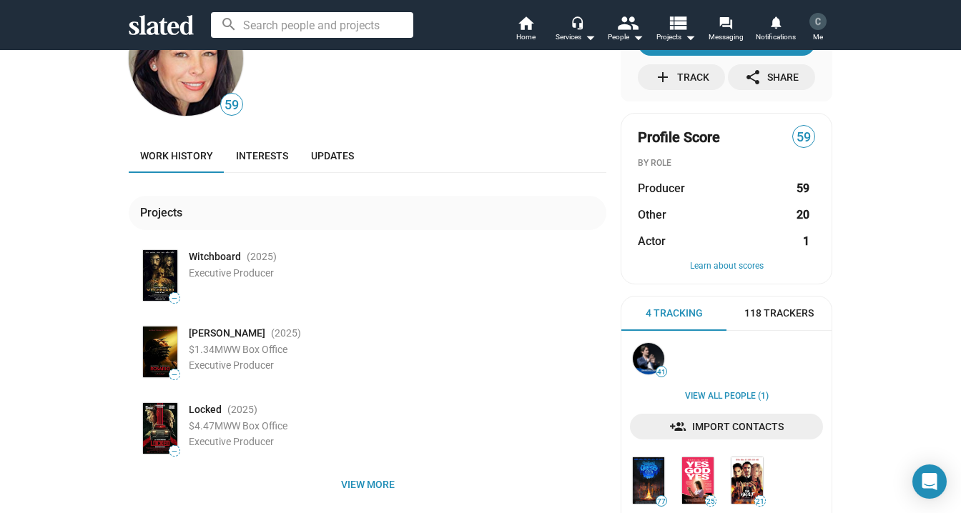
scroll to position [80, 0]
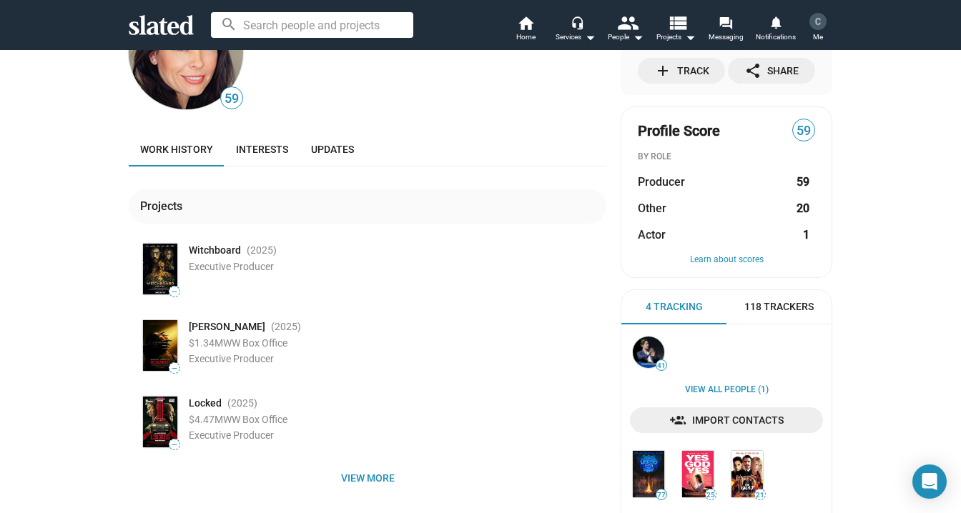
click at [162, 268] on img at bounding box center [160, 269] width 34 height 51
click at [174, 292] on span "—" at bounding box center [174, 292] width 10 height 8
click at [216, 253] on span "Witchboard" at bounding box center [215, 251] width 52 height 14
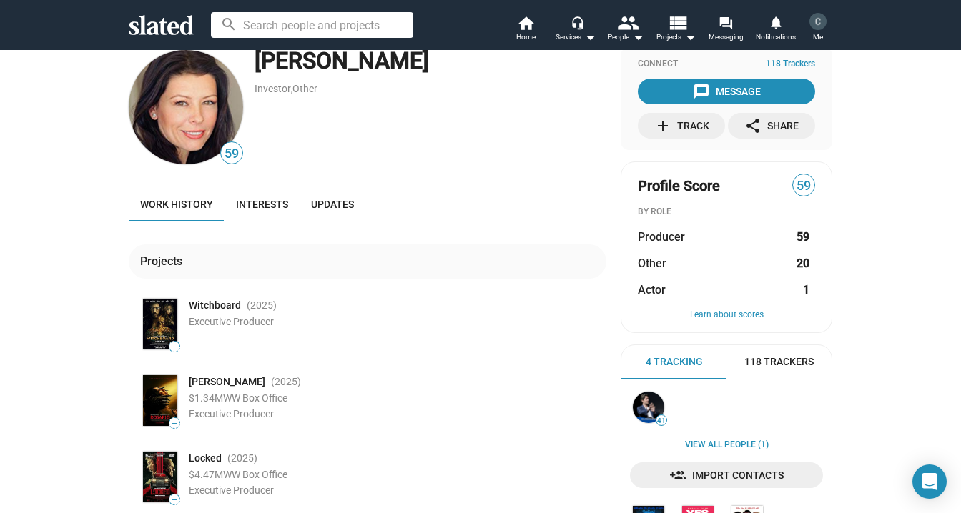
scroll to position [0, 0]
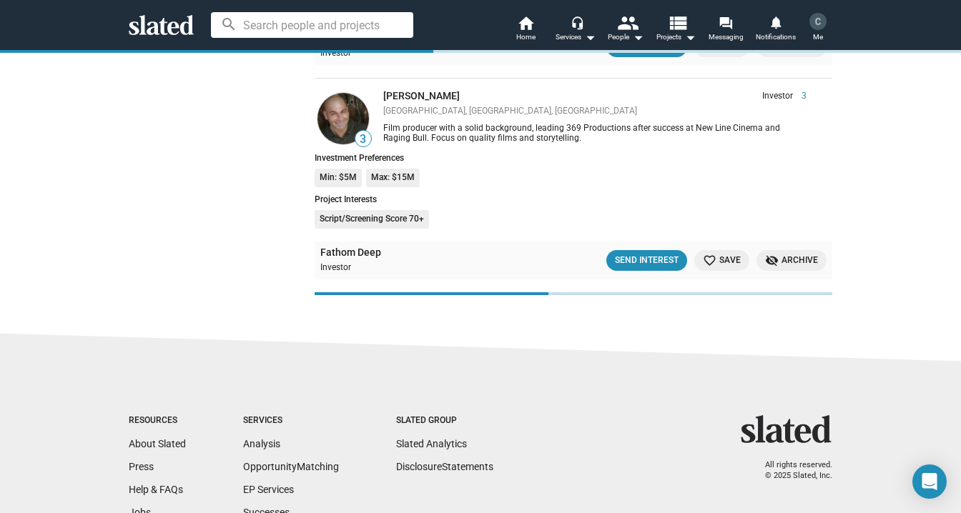
scroll to position [10507, 0]
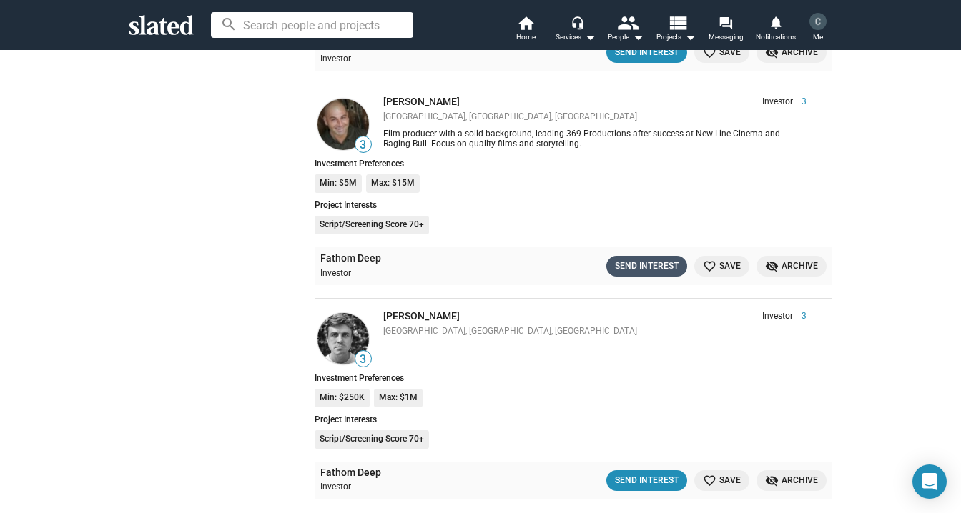
click at [649, 266] on div "Send Interest" at bounding box center [647, 266] width 64 height 15
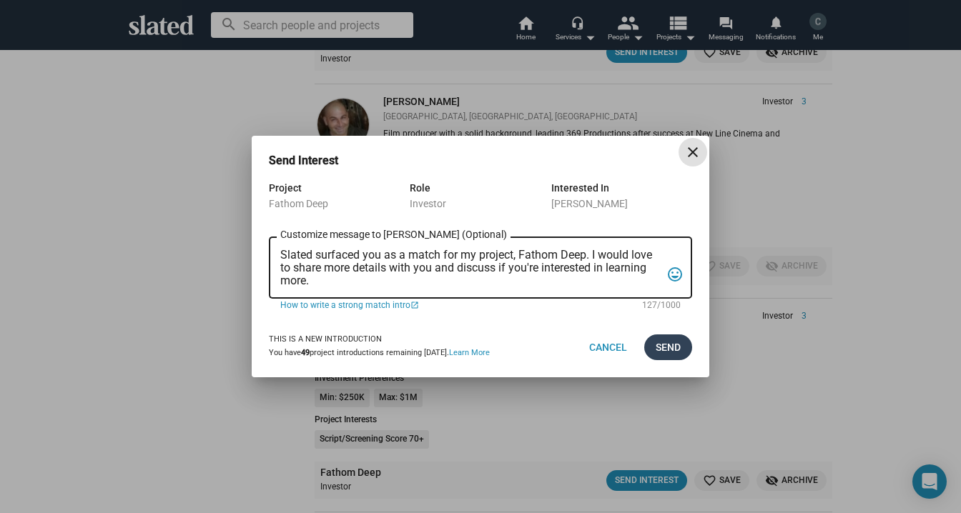
click at [670, 350] on span "Send" at bounding box center [668, 348] width 25 height 26
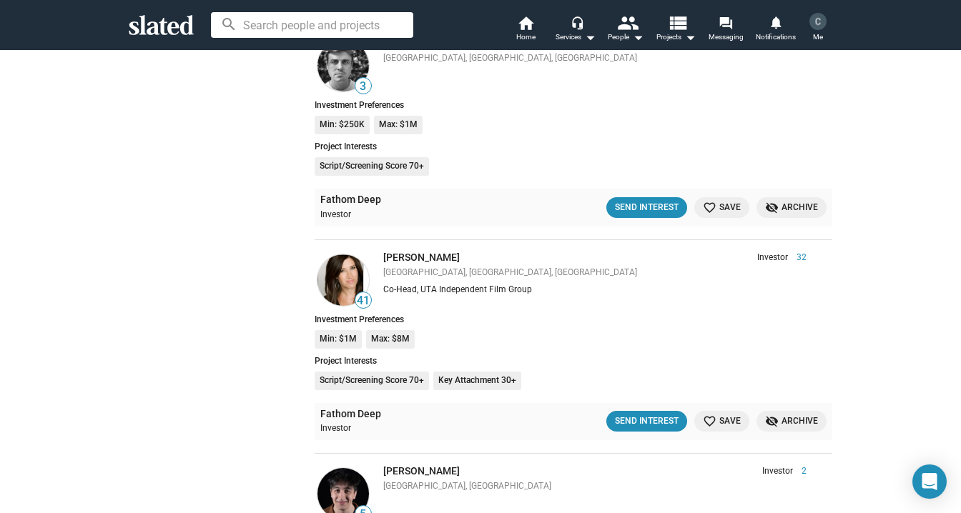
scroll to position [10791, 0]
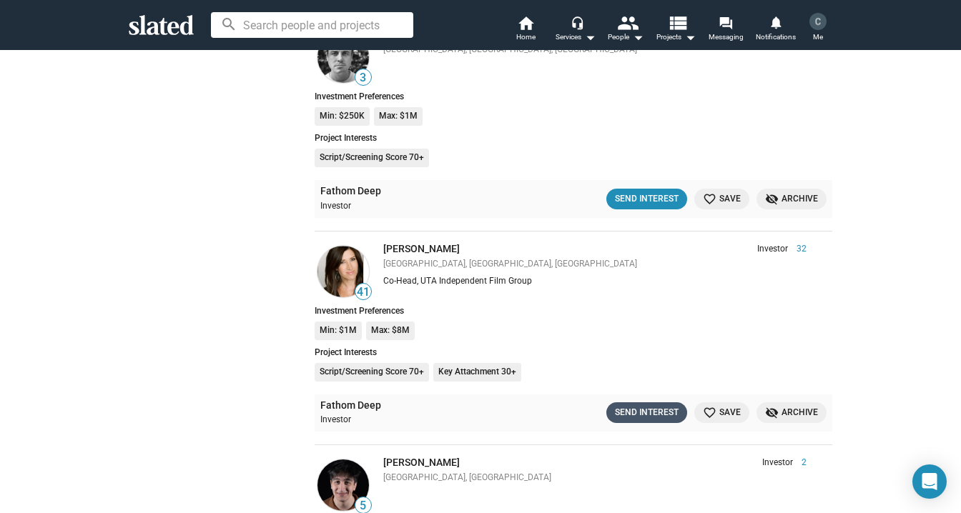
click at [647, 410] on div "Send Interest" at bounding box center [647, 412] width 64 height 15
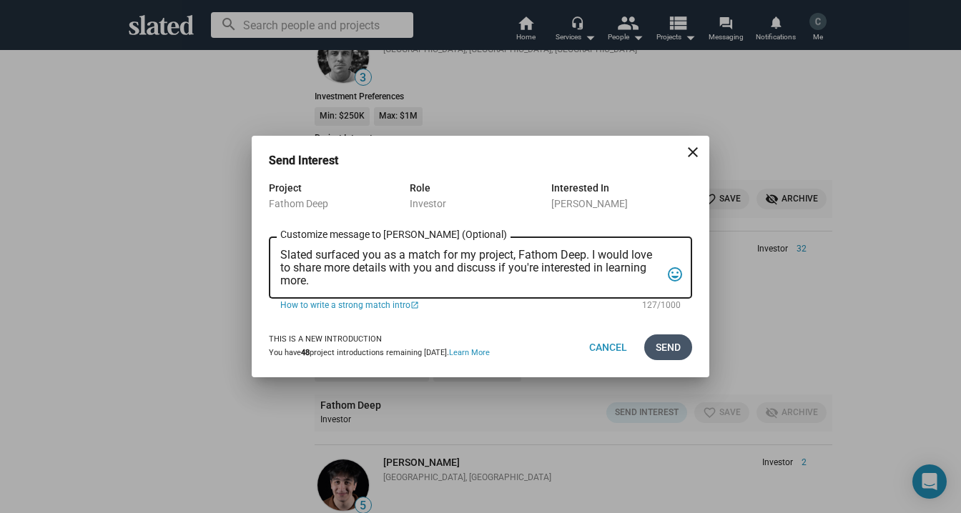
click at [676, 353] on span "Send" at bounding box center [668, 348] width 25 height 26
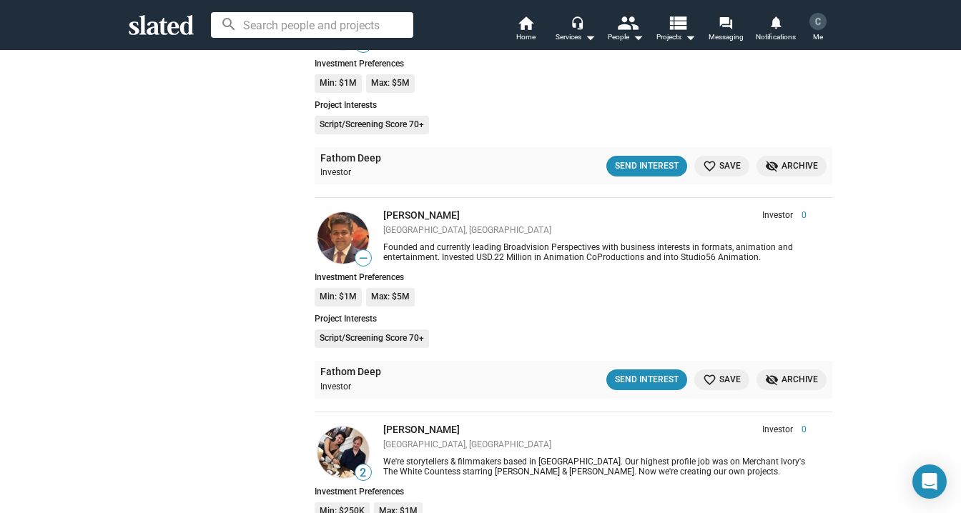
scroll to position [12755, 0]
click at [631, 383] on div "Send Interest" at bounding box center [647, 379] width 64 height 15
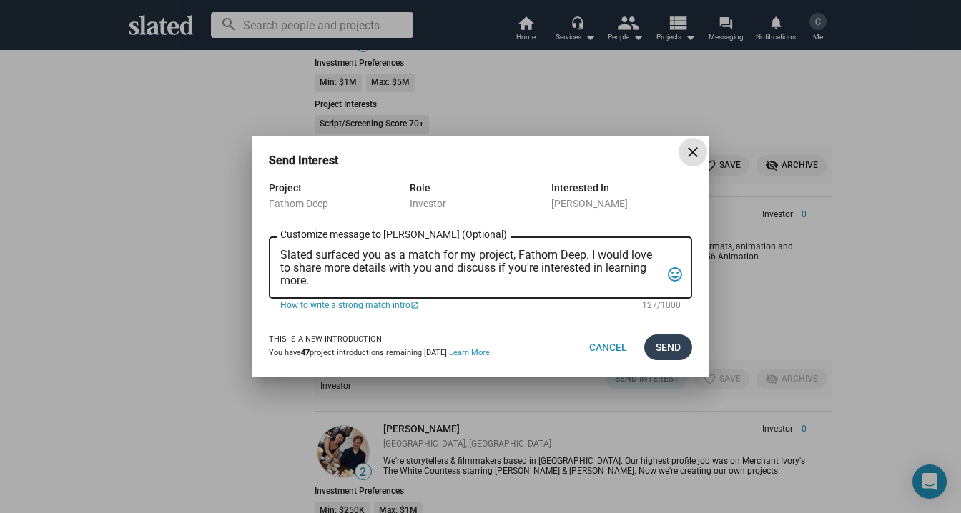
click at [669, 347] on span "Send" at bounding box center [668, 348] width 25 height 26
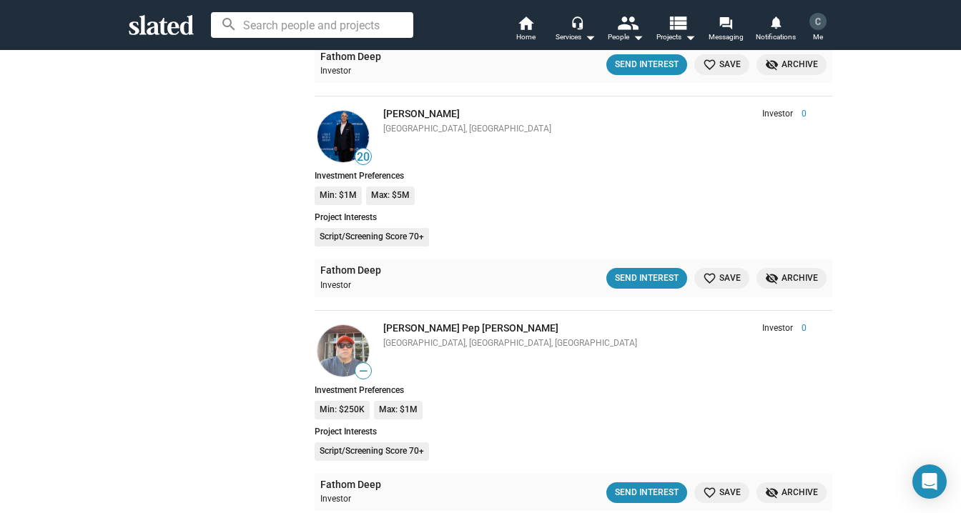
scroll to position [15858, 0]
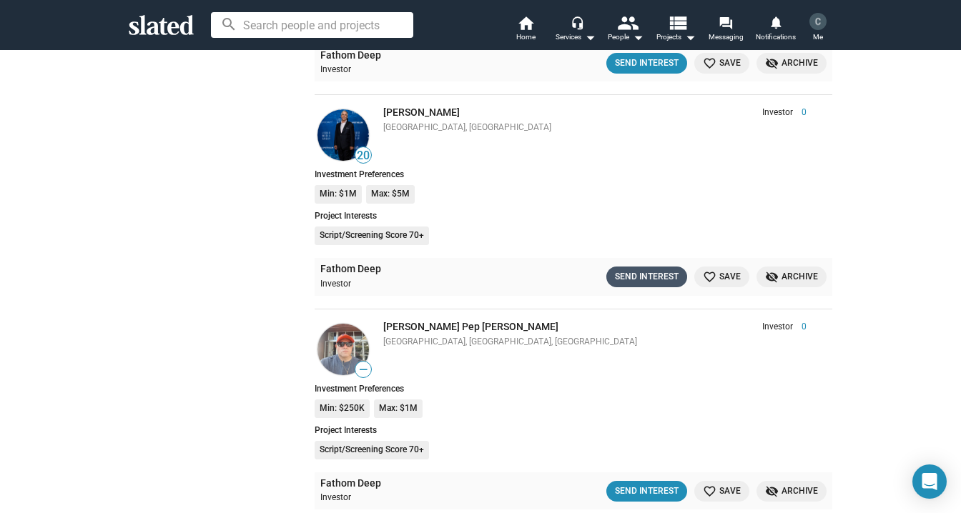
click at [668, 280] on div "Send Interest" at bounding box center [647, 277] width 64 height 15
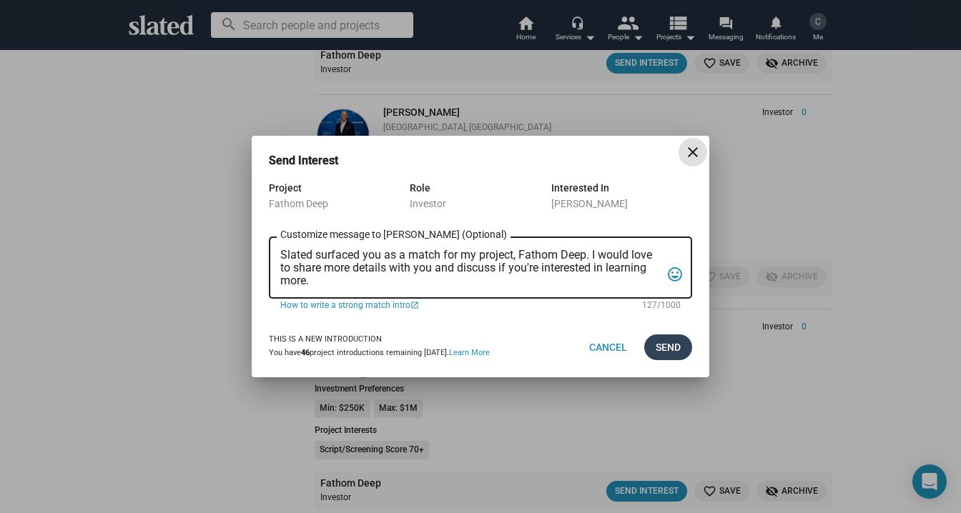
click at [688, 345] on button "Send" at bounding box center [668, 348] width 48 height 26
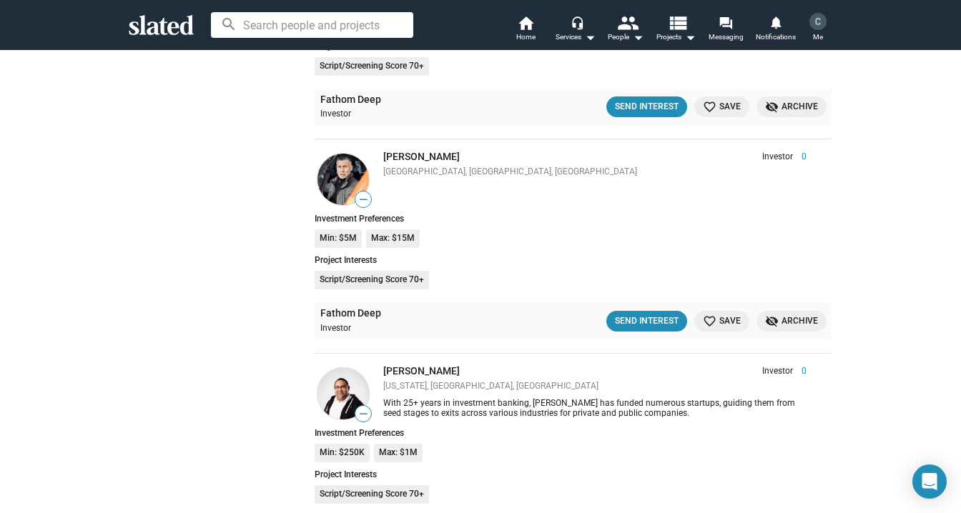
scroll to position [16468, 0]
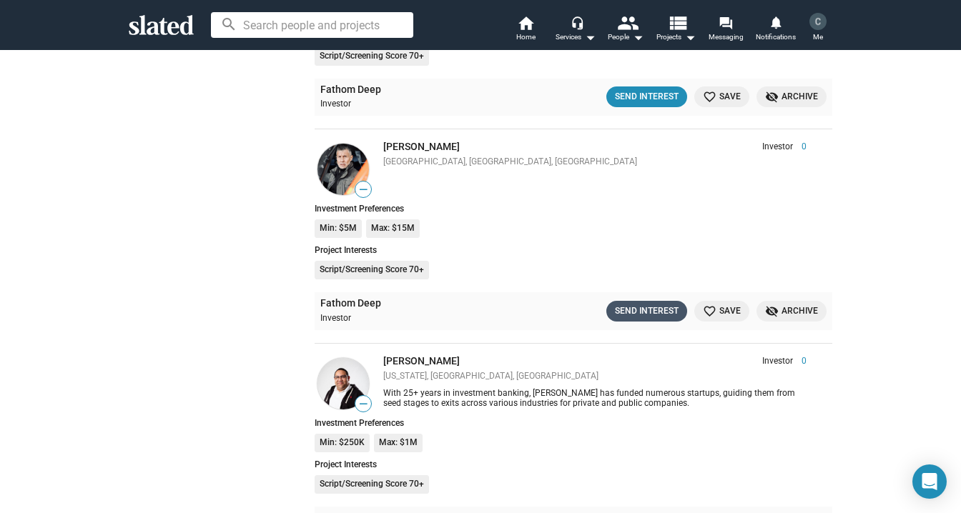
click at [645, 313] on div "Send Interest" at bounding box center [647, 311] width 64 height 15
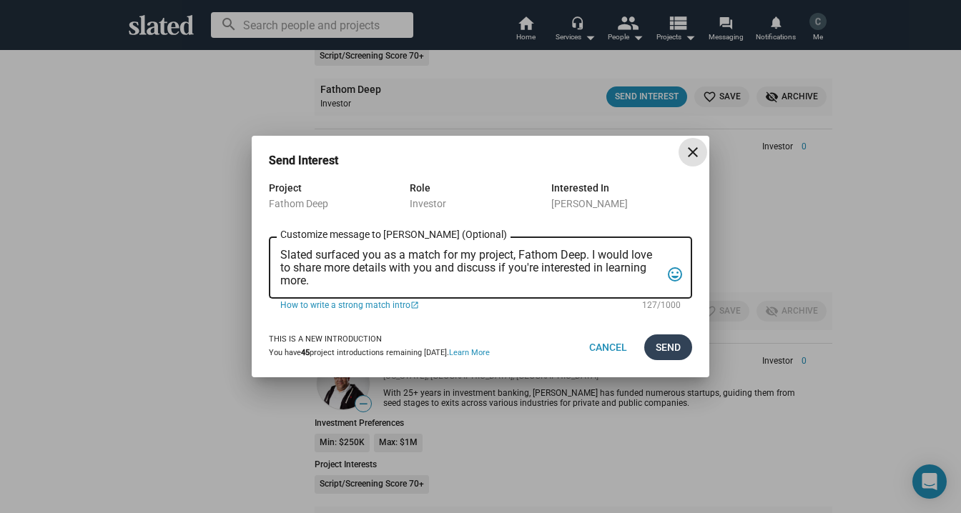
click at [672, 350] on span "Send" at bounding box center [668, 348] width 25 height 26
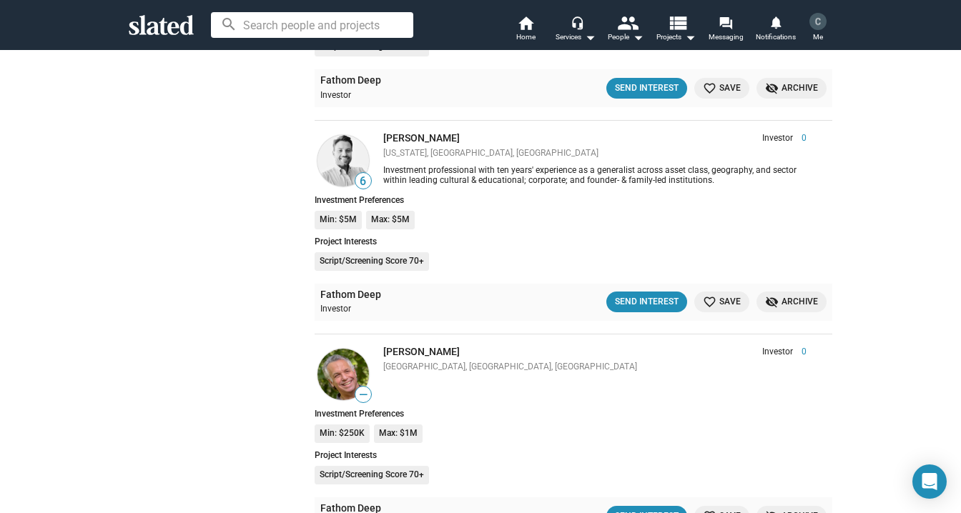
scroll to position [16909, 0]
click at [644, 303] on div "Send Interest" at bounding box center [647, 301] width 64 height 15
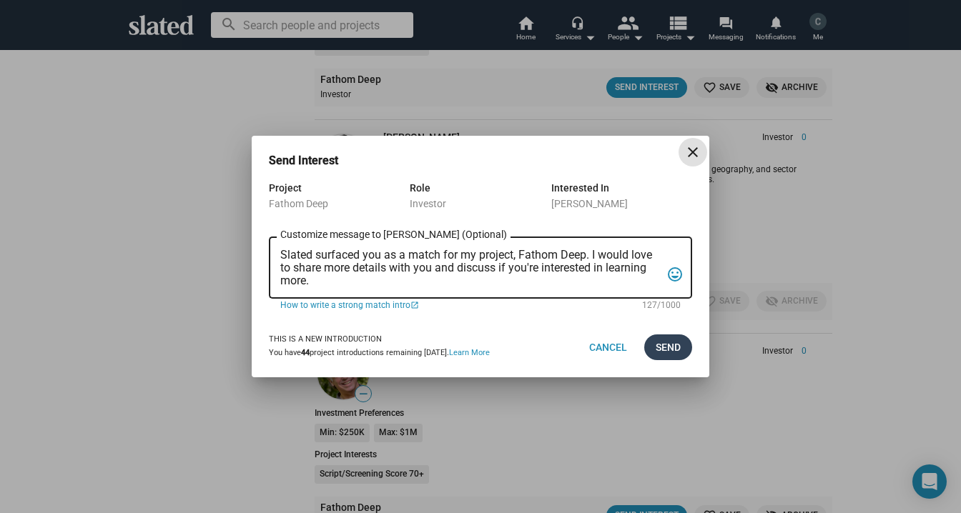
click at [654, 346] on button "Send" at bounding box center [668, 348] width 48 height 26
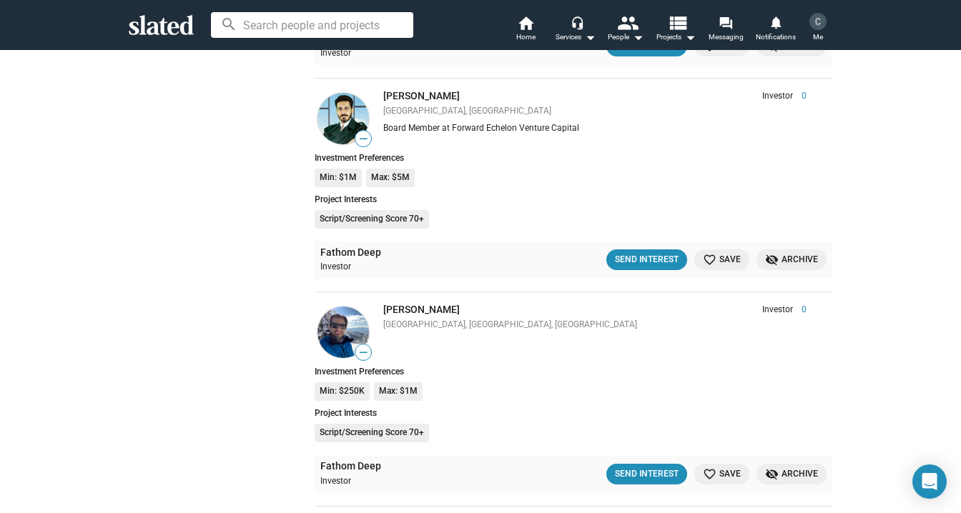
scroll to position [18450, 0]
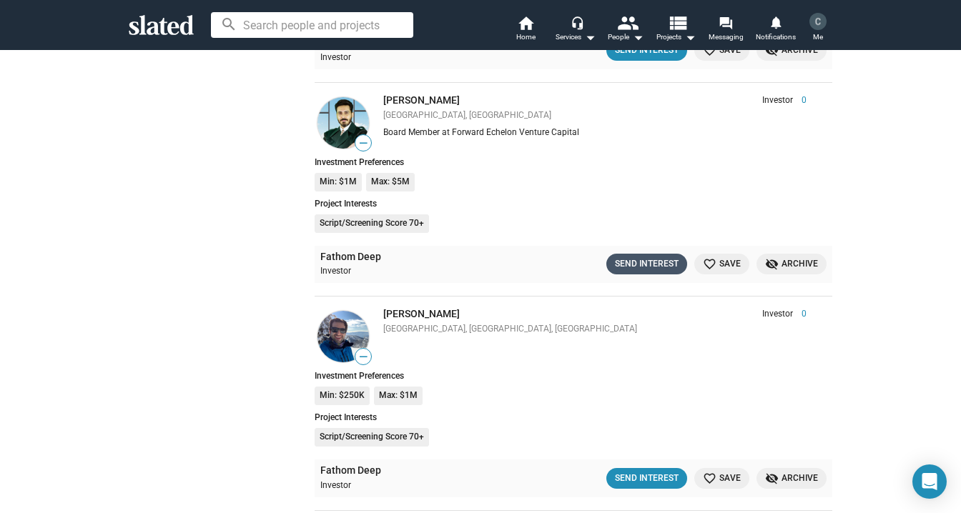
click at [657, 260] on div "Send Interest" at bounding box center [647, 264] width 64 height 15
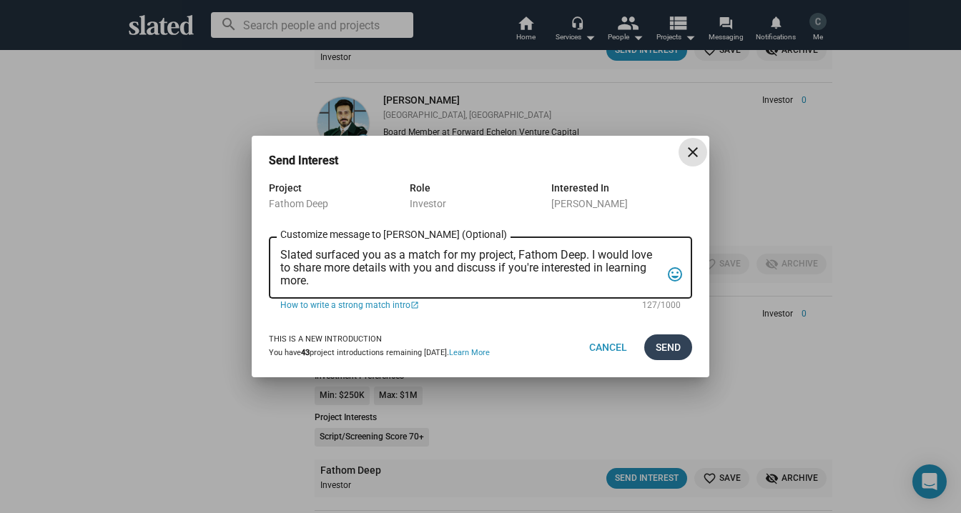
click at [678, 344] on span "Send" at bounding box center [668, 348] width 25 height 26
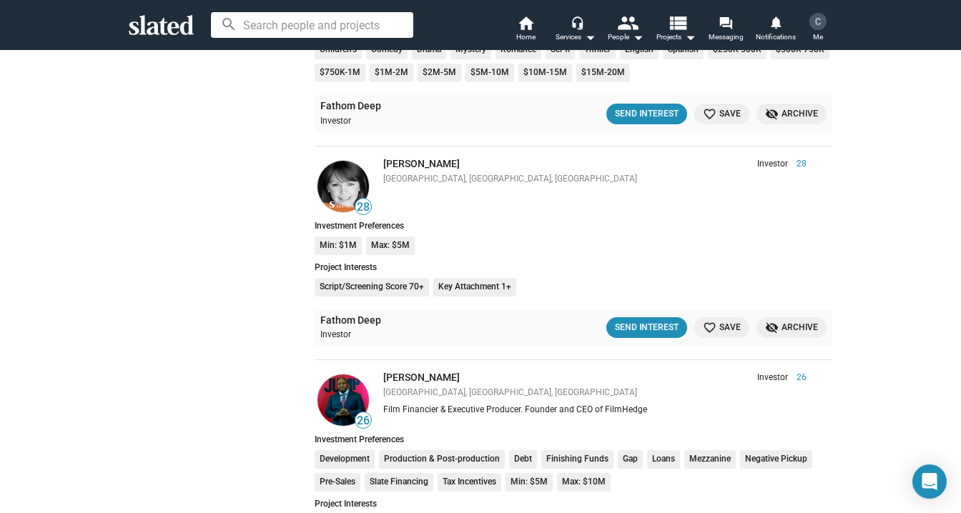
scroll to position [21049, 0]
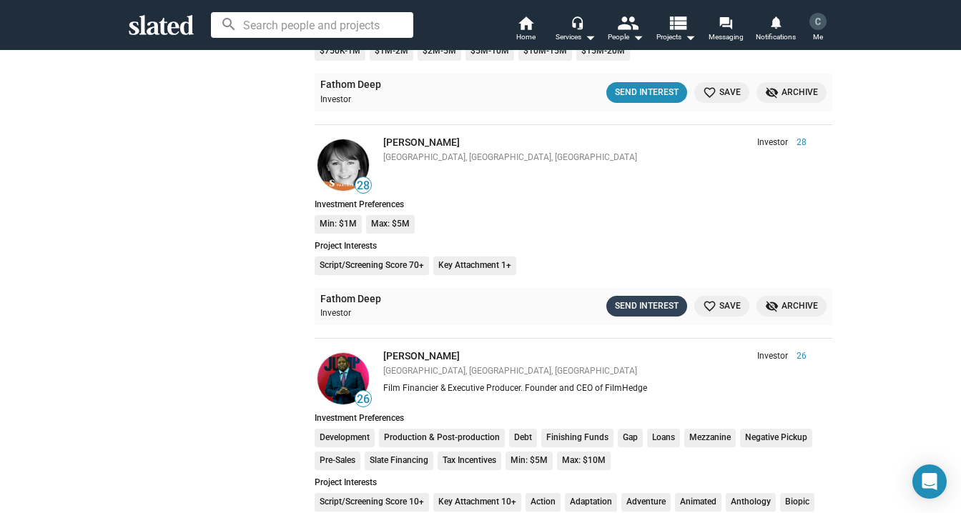
click at [661, 306] on div "Send Interest" at bounding box center [647, 306] width 64 height 15
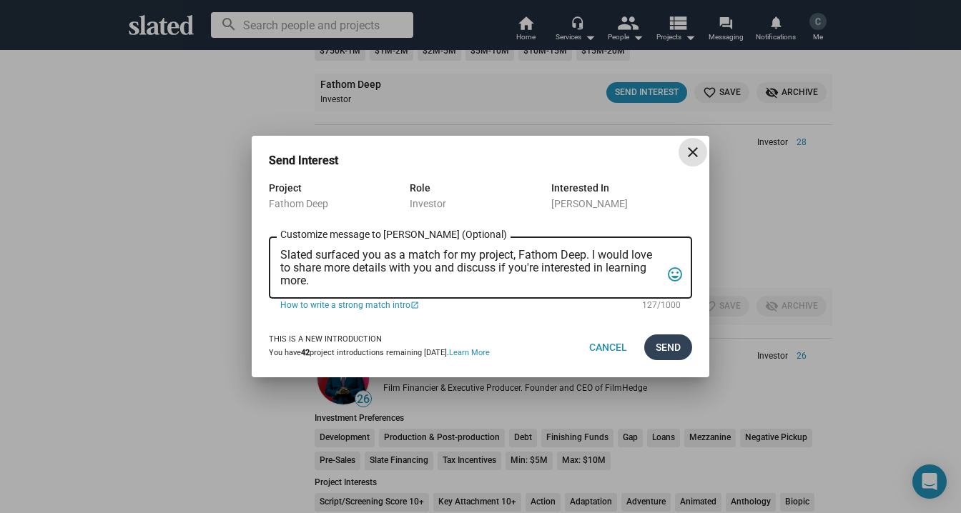
click at [676, 350] on span "Send" at bounding box center [668, 348] width 25 height 26
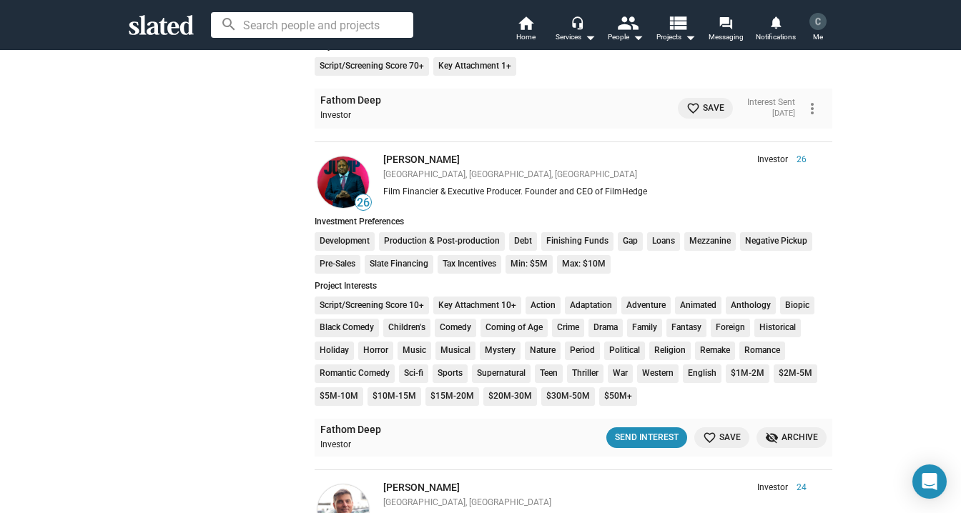
scroll to position [21249, 0]
click at [650, 436] on div "Send Interest" at bounding box center [647, 437] width 64 height 15
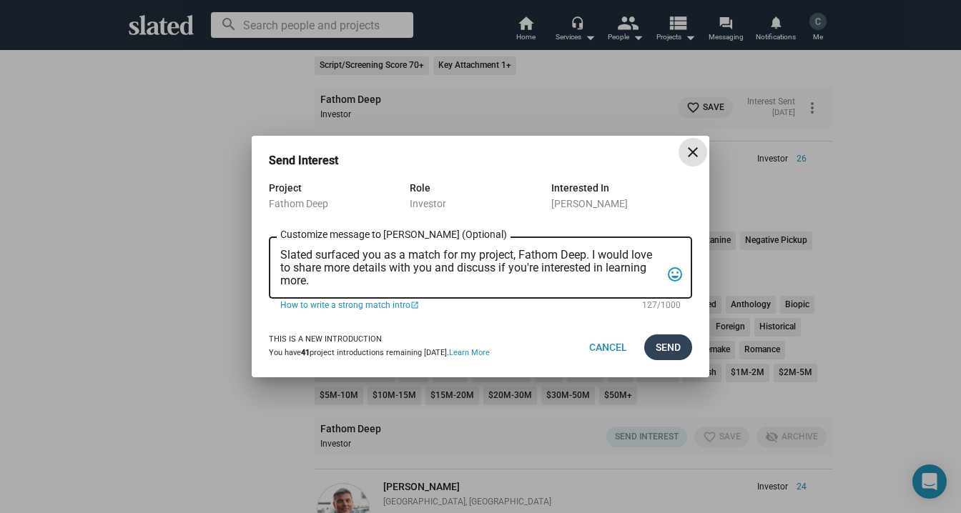
click at [671, 352] on span "Send" at bounding box center [668, 348] width 25 height 26
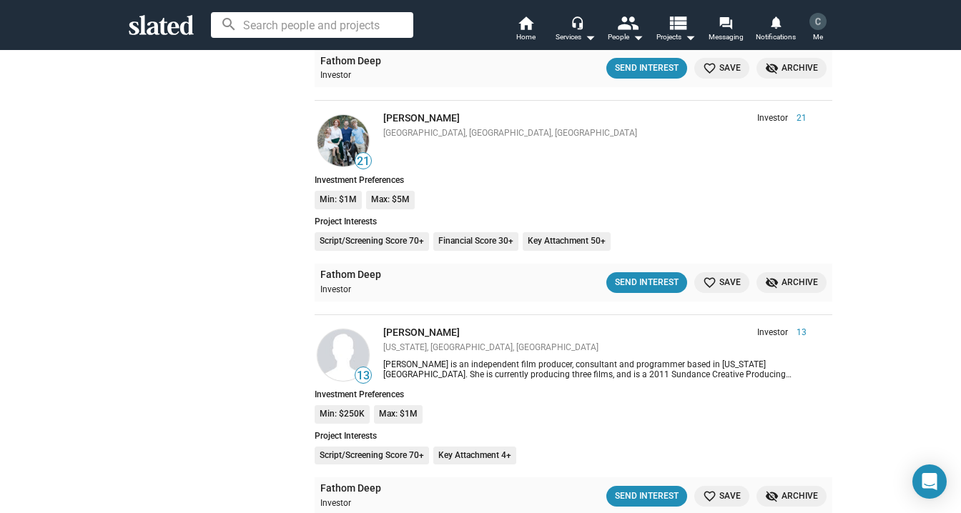
scroll to position [22095, 0]
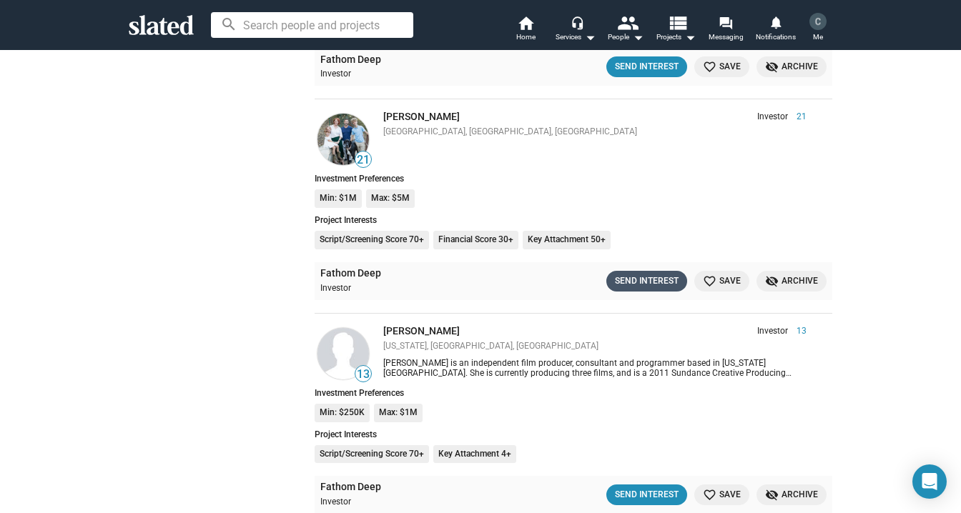
click at [639, 281] on div "Send Interest" at bounding box center [647, 281] width 64 height 15
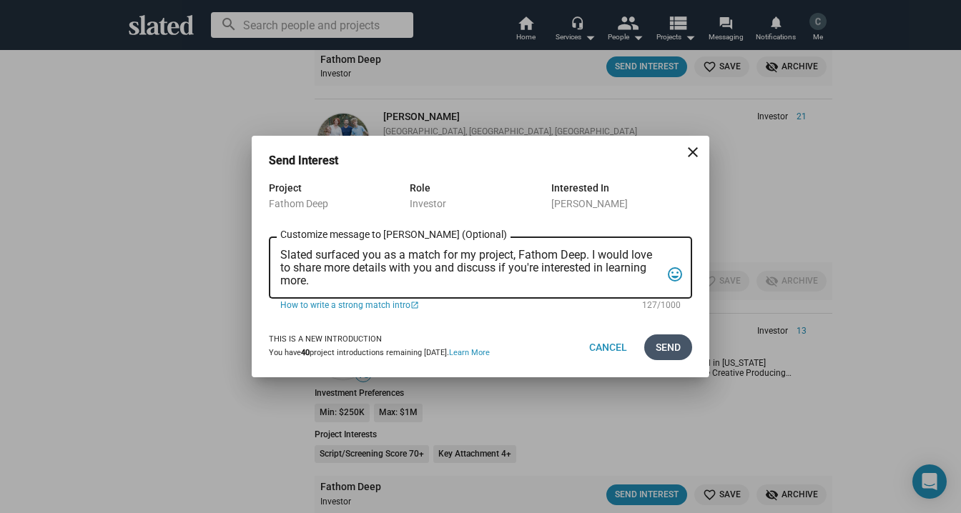
click at [692, 347] on button "Send" at bounding box center [668, 348] width 48 height 26
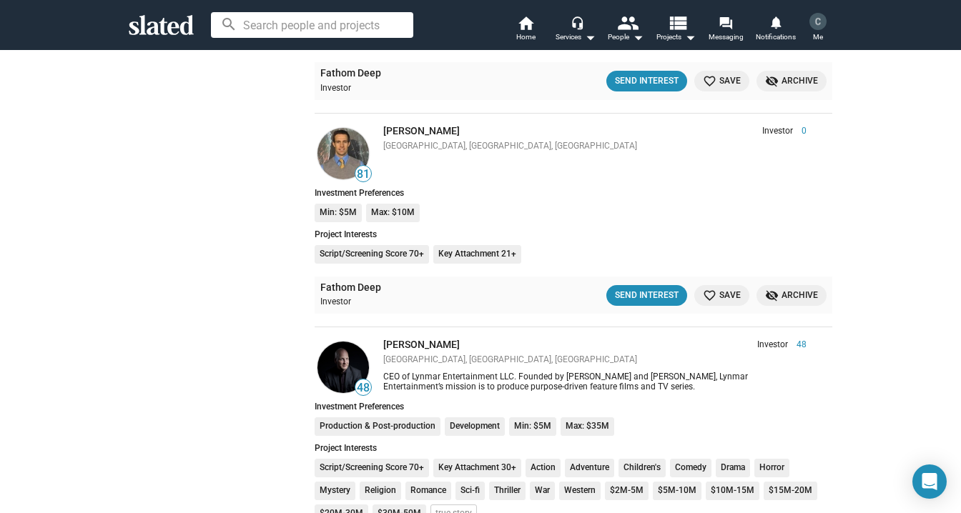
scroll to position [22753, 0]
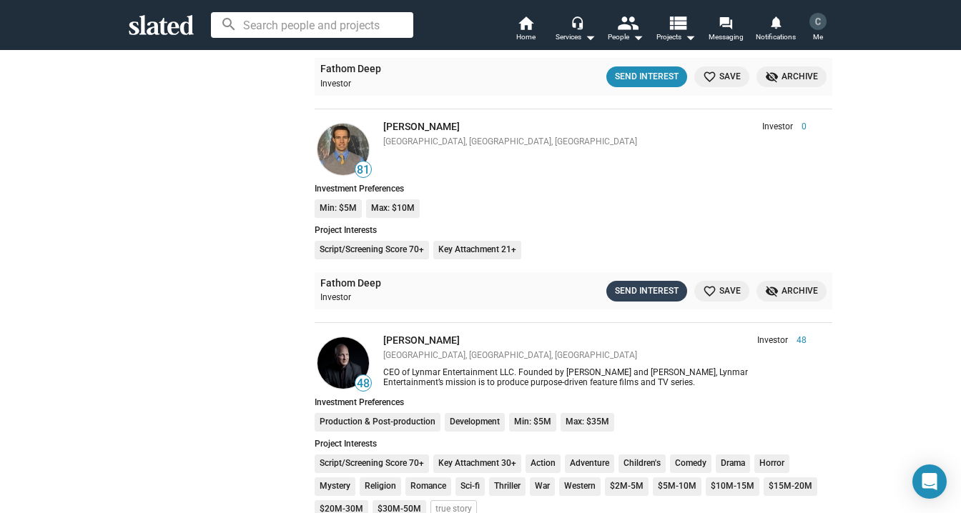
click at [632, 288] on div "Send Interest" at bounding box center [647, 291] width 64 height 15
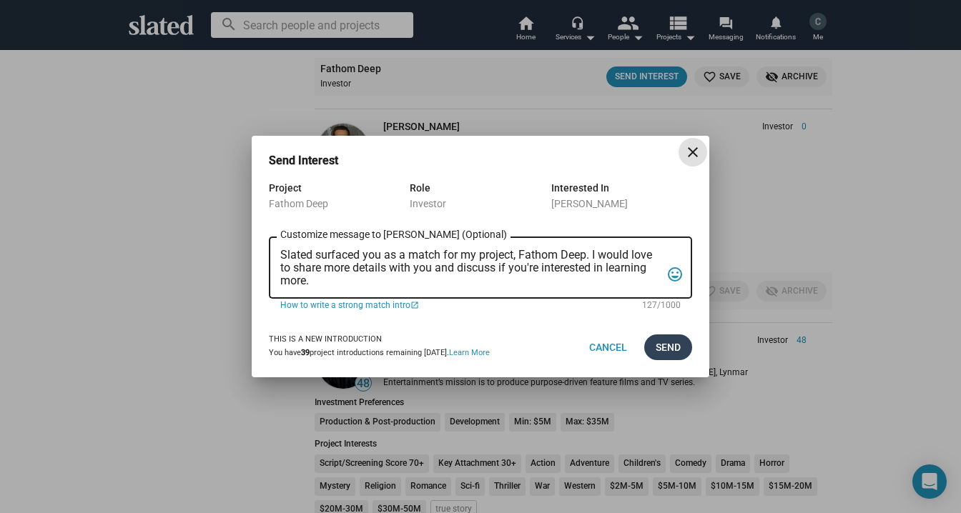
click at [680, 349] on span "Send" at bounding box center [668, 348] width 25 height 26
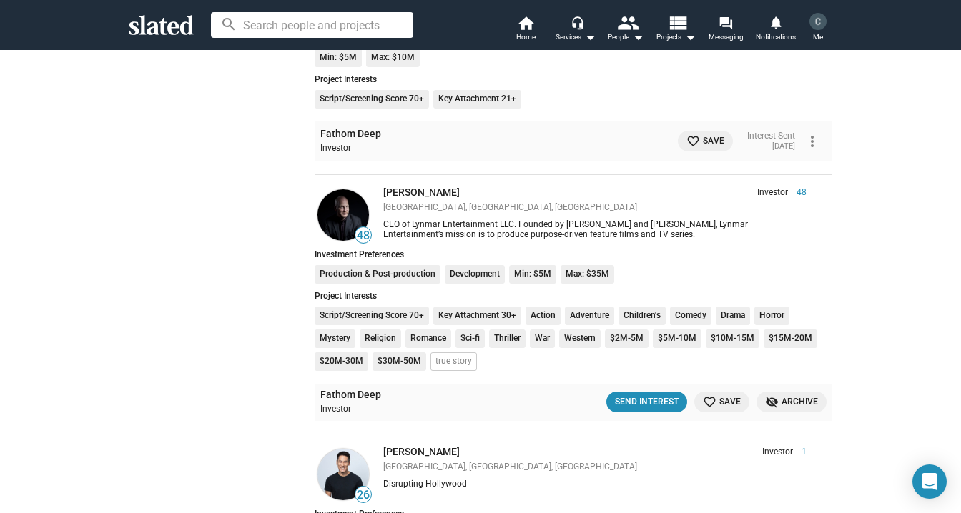
scroll to position [22916, 0]
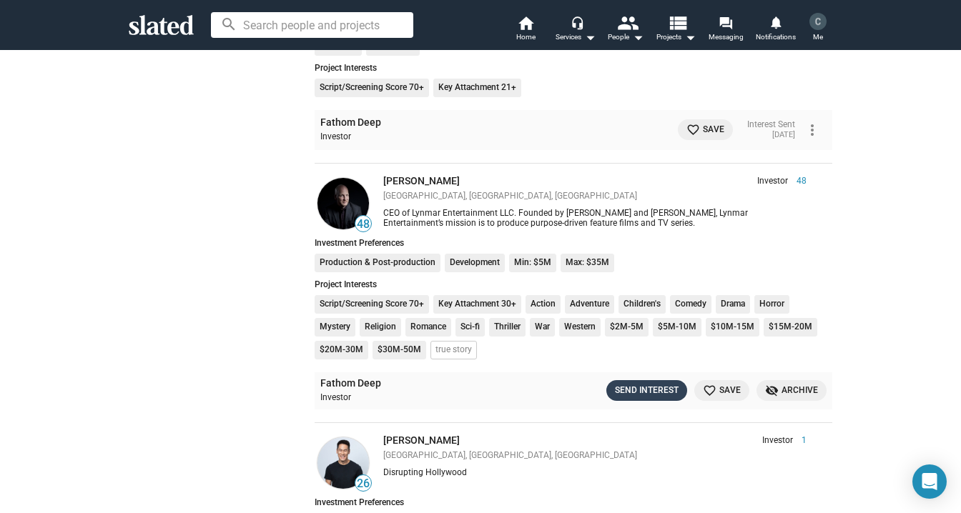
click at [646, 390] on div "Send Interest" at bounding box center [647, 390] width 64 height 15
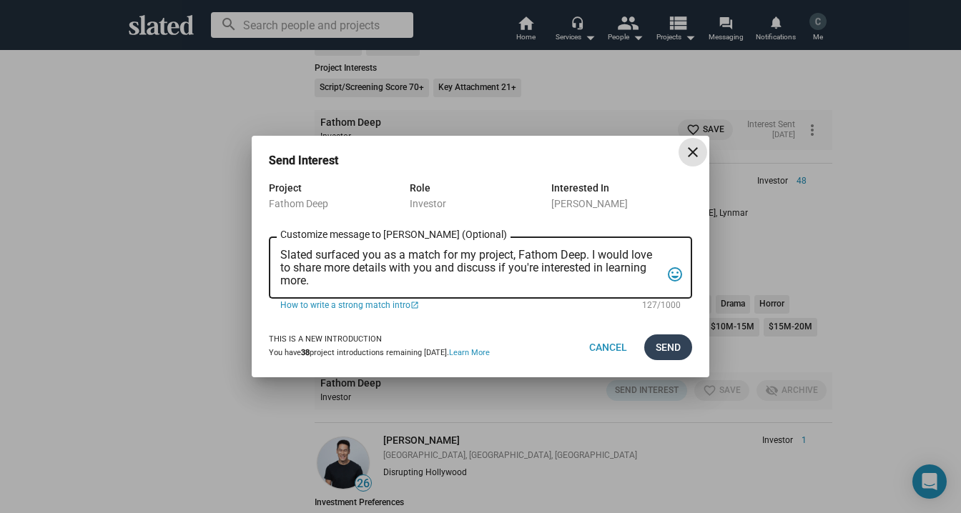
click at [676, 346] on span "Send" at bounding box center [668, 348] width 25 height 26
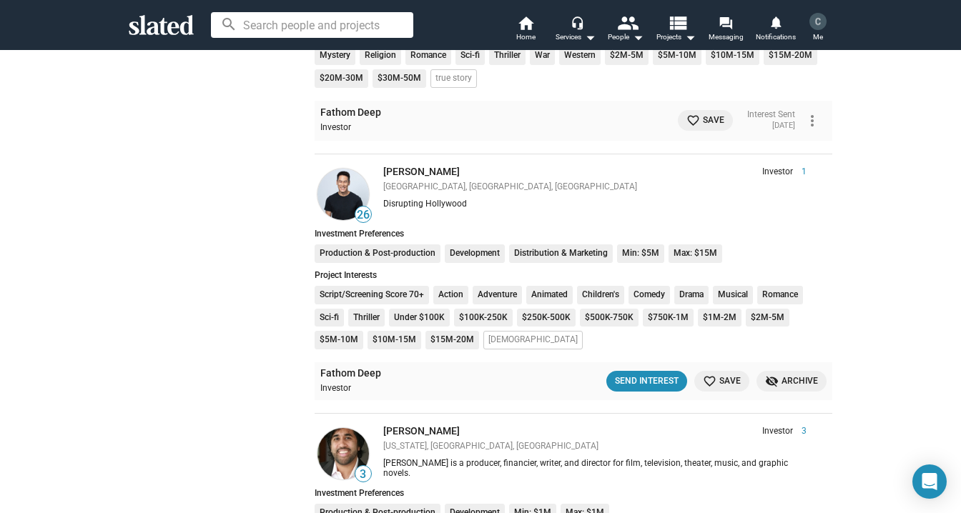
scroll to position [23196, 0]
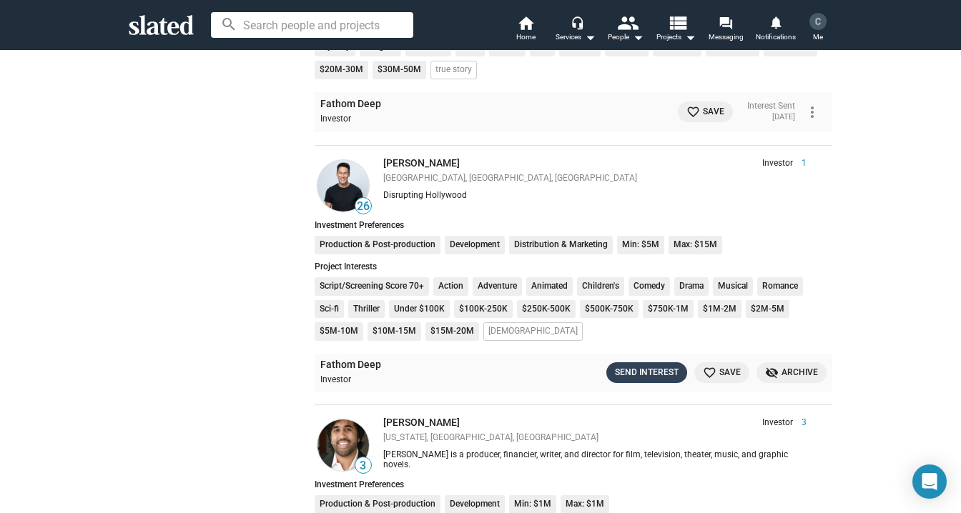
click at [660, 375] on div "Send Interest" at bounding box center [647, 372] width 64 height 15
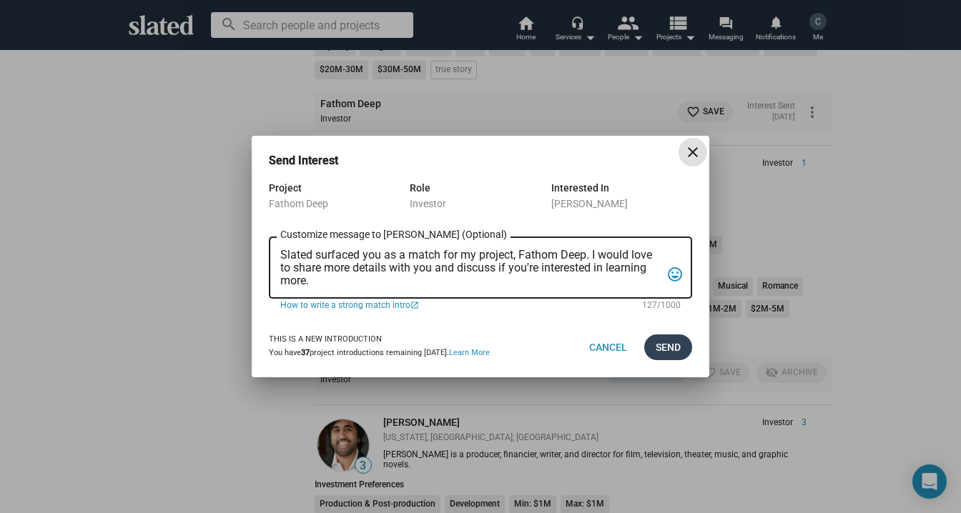
click at [665, 353] on span "Send" at bounding box center [668, 348] width 25 height 26
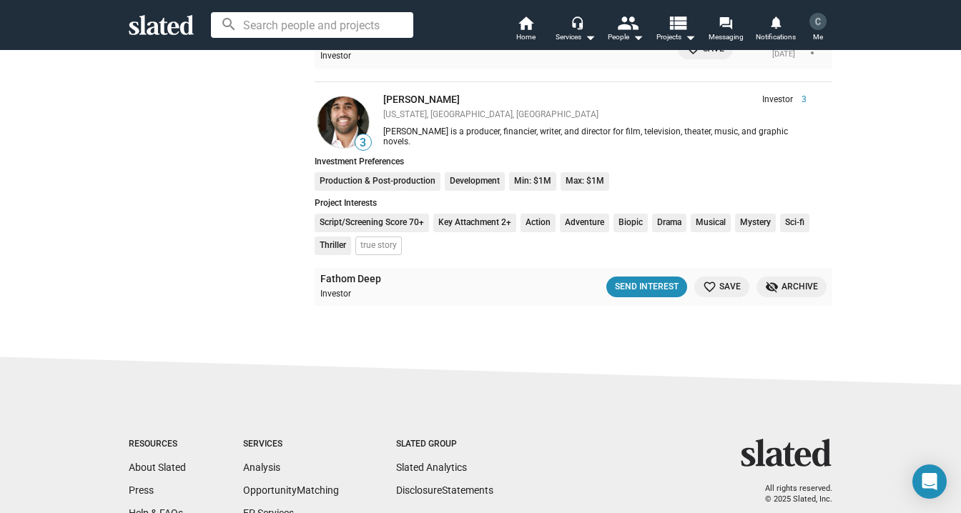
scroll to position [23518, 0]
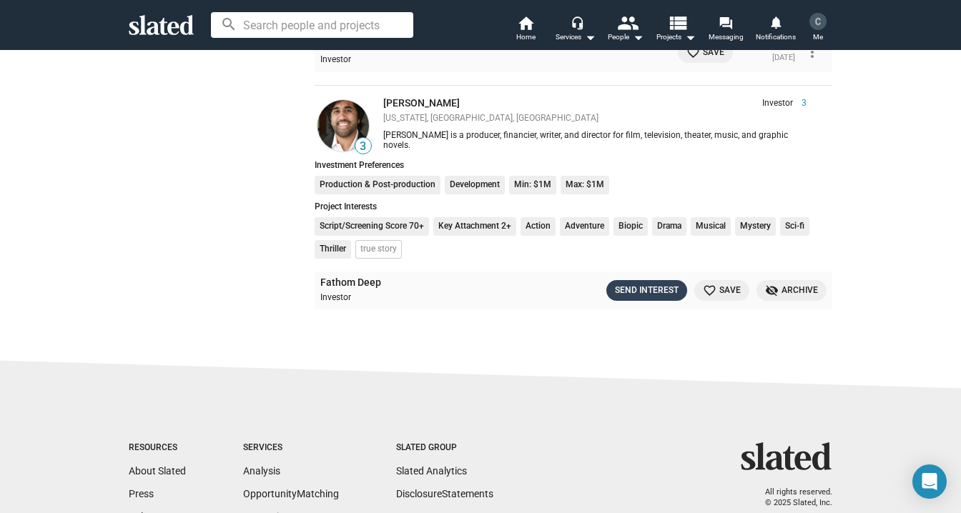
click at [649, 290] on div "Send Interest" at bounding box center [647, 290] width 64 height 15
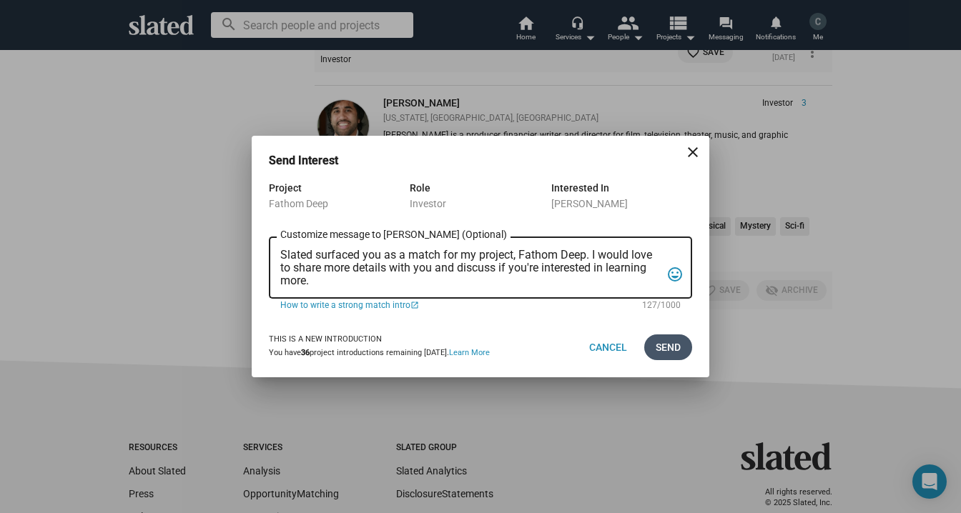
click at [686, 348] on button "Send" at bounding box center [668, 348] width 48 height 26
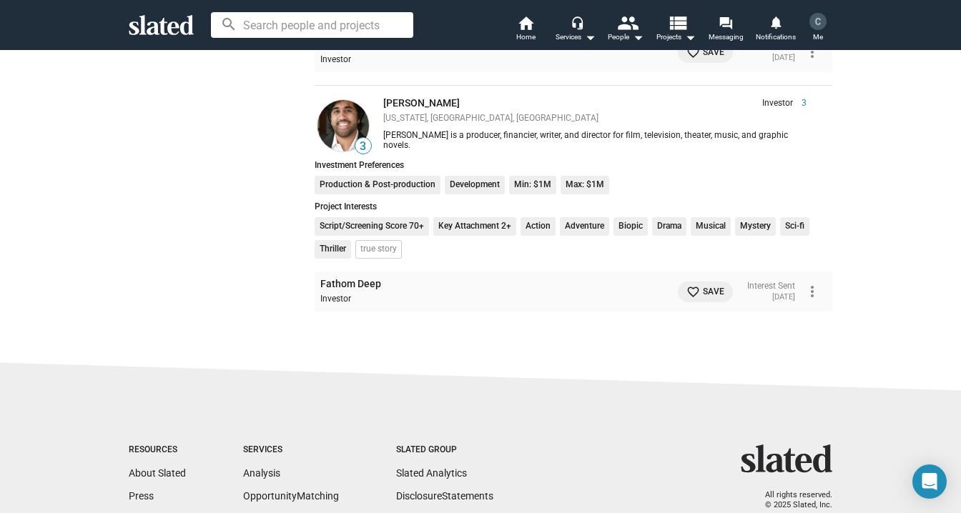
click at [818, 23] on img at bounding box center [818, 21] width 17 height 17
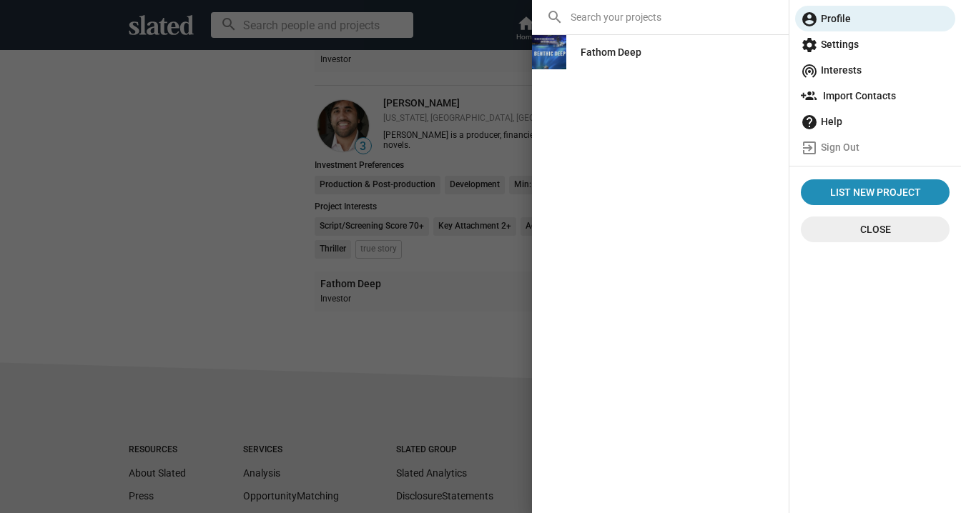
click at [824, 43] on span "settings Settings" at bounding box center [875, 44] width 149 height 26
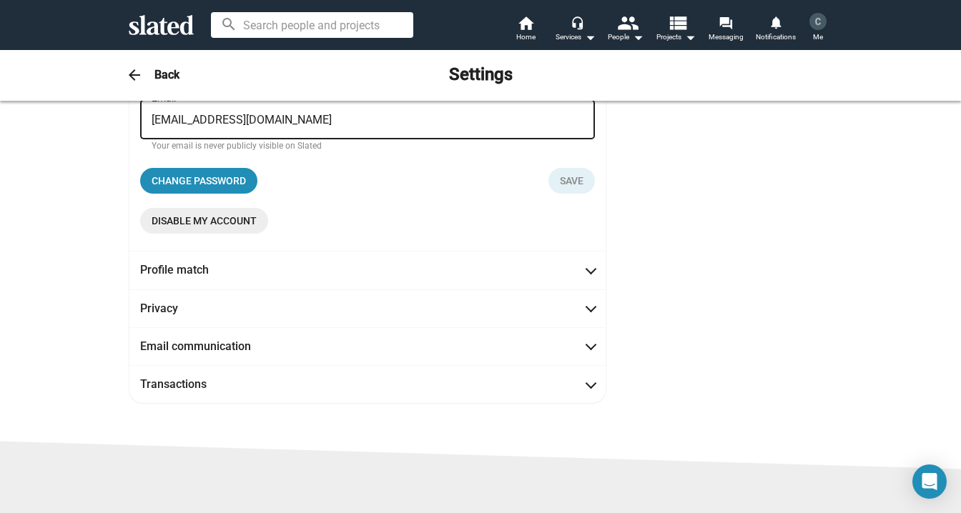
scroll to position [224, 0]
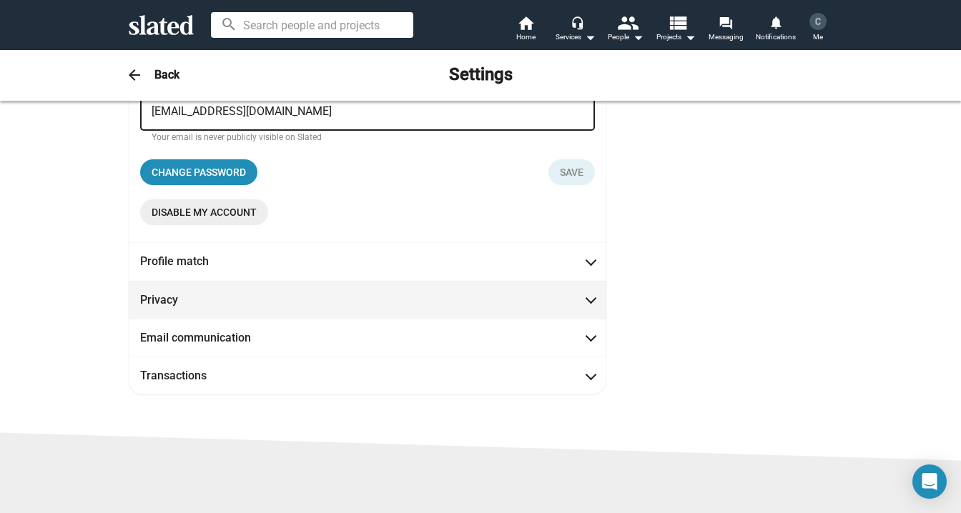
click at [589, 301] on span at bounding box center [591, 299] width 8 height 14
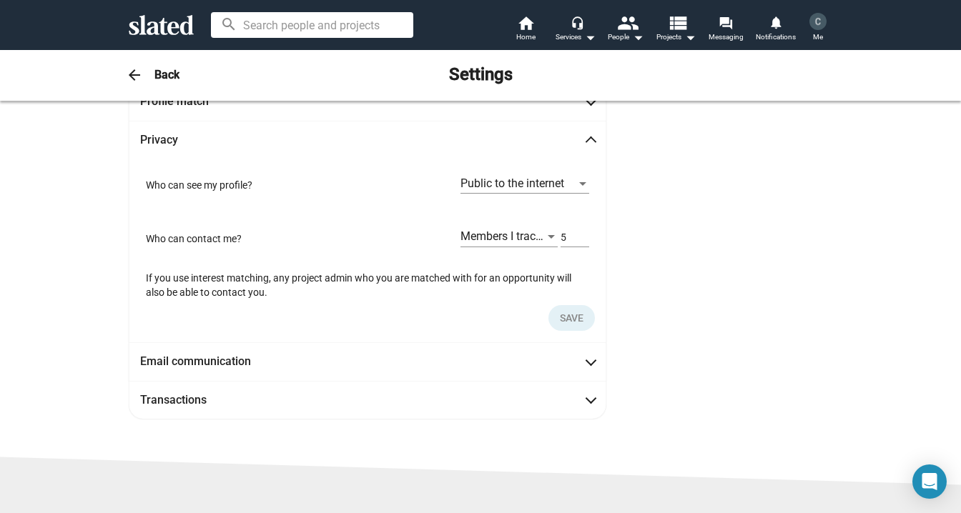
scroll to position [69, 0]
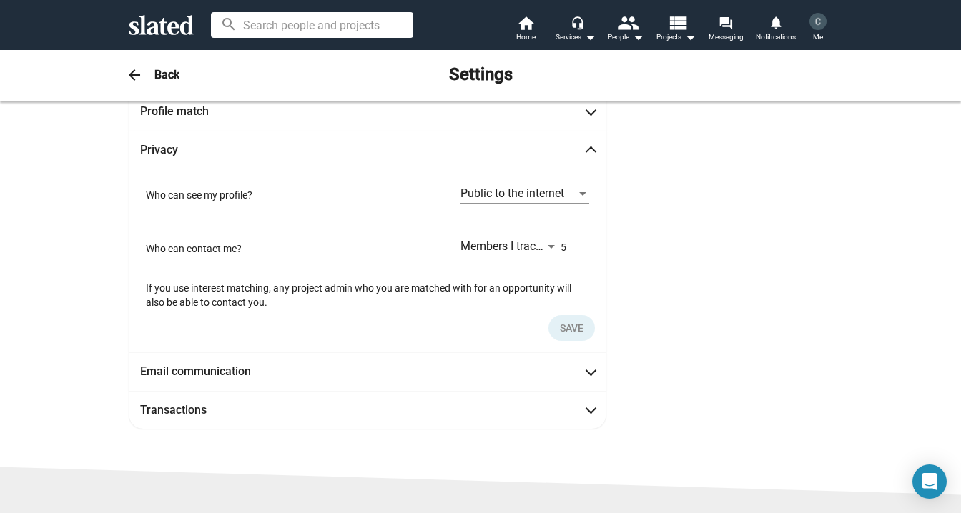
click at [551, 247] on div at bounding box center [551, 247] width 7 height 4
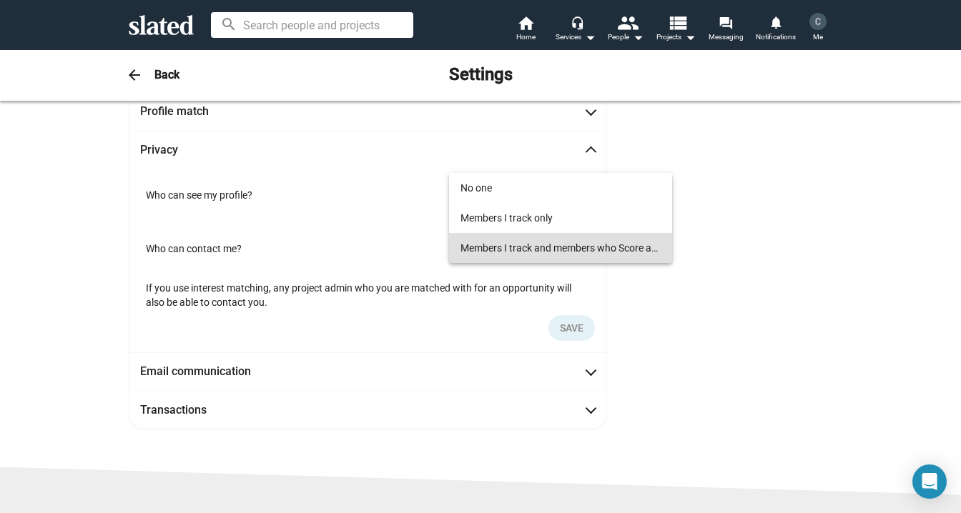
click at [590, 377] on div at bounding box center [480, 256] width 961 height 513
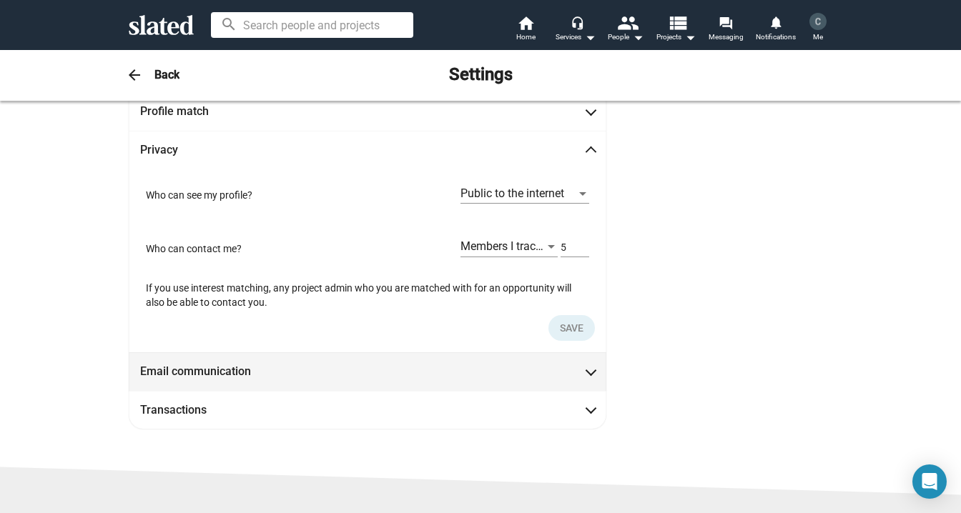
click at [591, 377] on span at bounding box center [591, 370] width 8 height 14
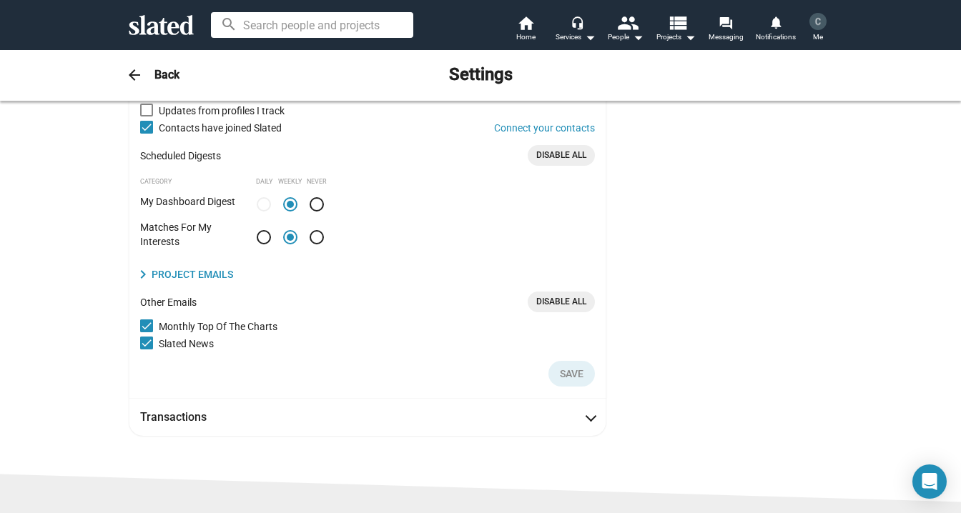
scroll to position [236, 0]
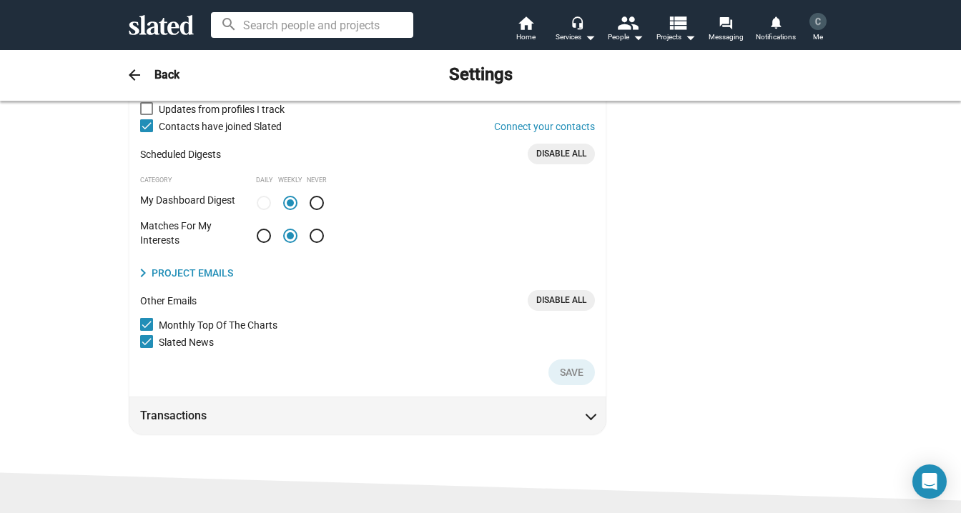
click at [591, 419] on span at bounding box center [591, 415] width 8 height 14
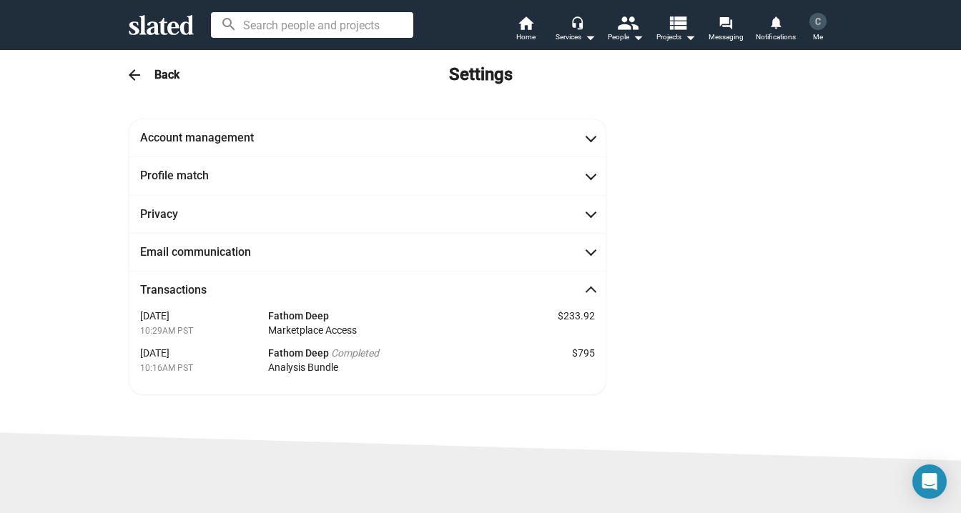
scroll to position [0, 0]
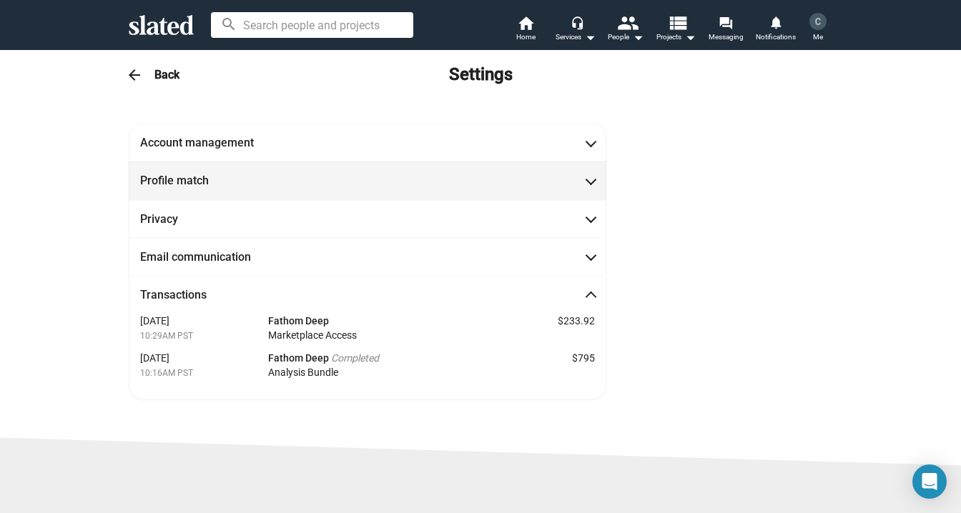
click at [593, 184] on span at bounding box center [591, 179] width 8 height 14
